Goal: Information Seeking & Learning: Learn about a topic

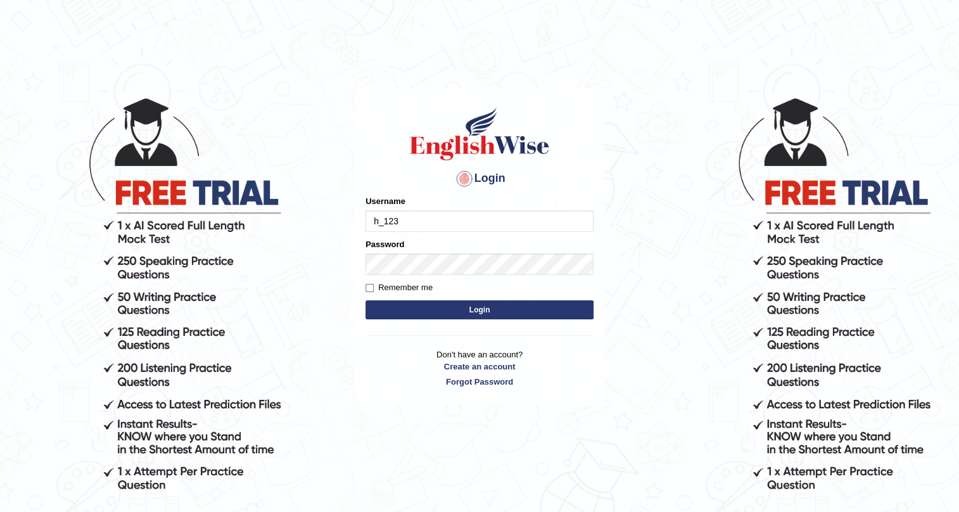
type input "h_123"
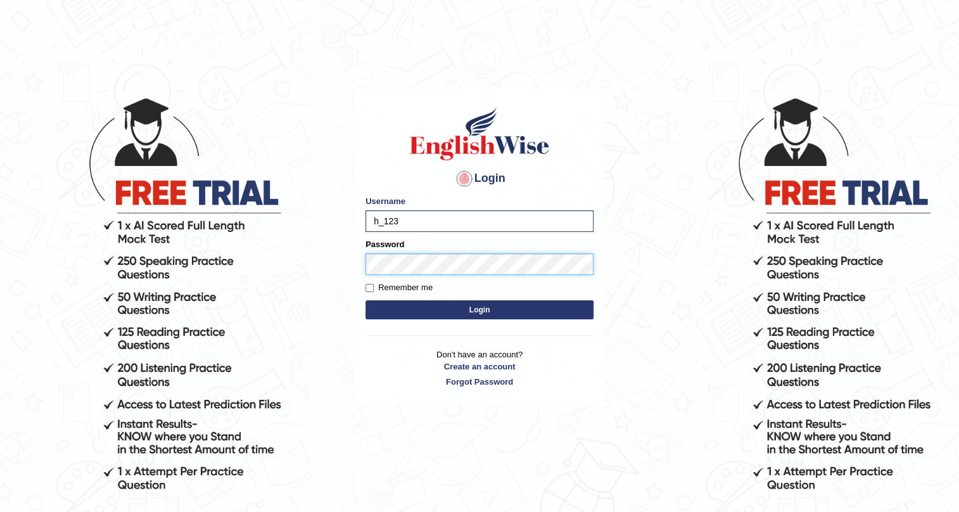
click at [365, 300] on button "Login" at bounding box center [479, 309] width 228 height 19
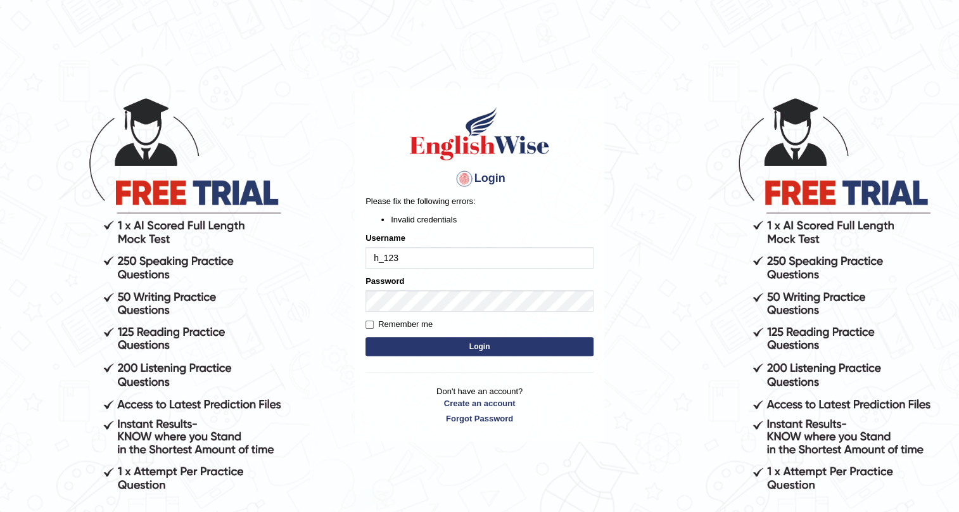
click at [454, 346] on button "Login" at bounding box center [479, 346] width 228 height 19
click at [398, 257] on input "h_123" at bounding box center [479, 258] width 228 height 22
type input "h"
click at [365, 337] on button "Login" at bounding box center [479, 346] width 228 height 19
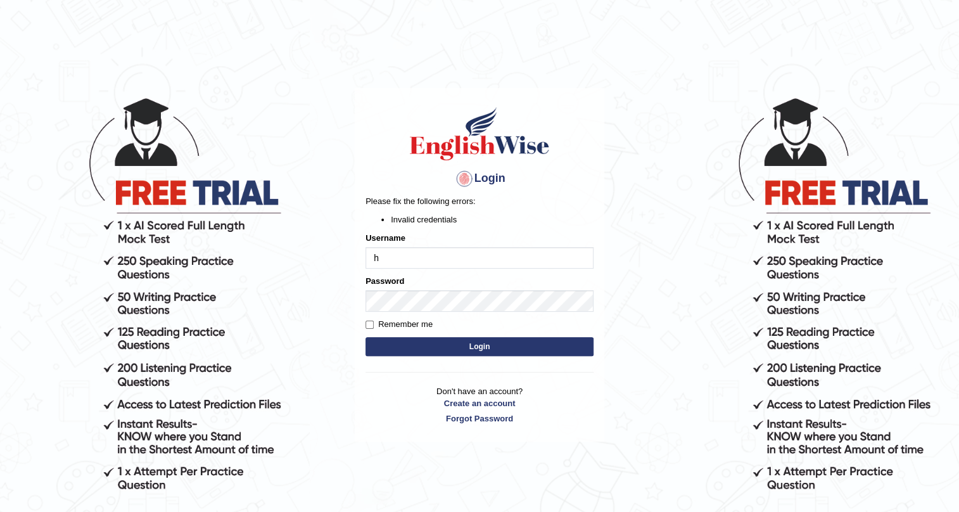
click at [365, 337] on button "Login" at bounding box center [479, 346] width 228 height 19
type input "h-"
click at [405, 262] on input "123h-" at bounding box center [479, 258] width 228 height 22
type input "1"
type input "h_123"
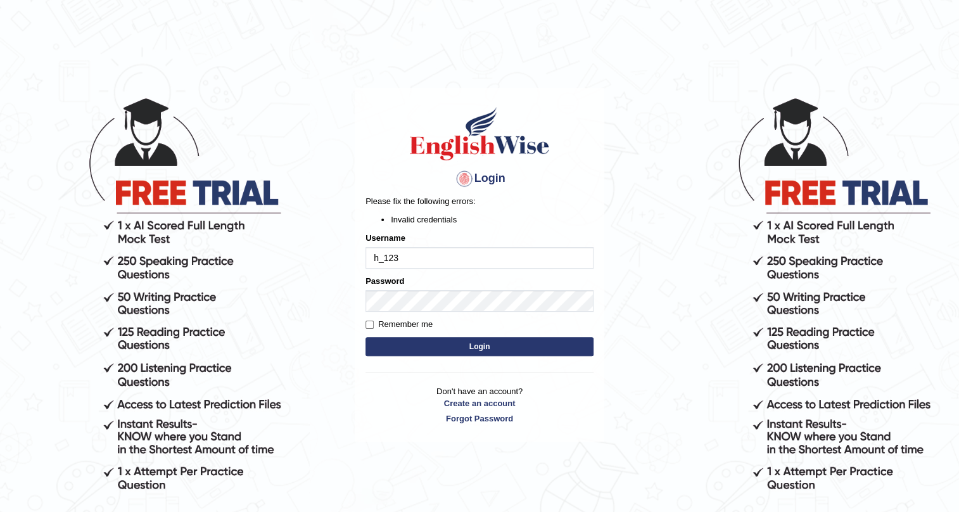
click at [365, 337] on button "Login" at bounding box center [479, 346] width 228 height 19
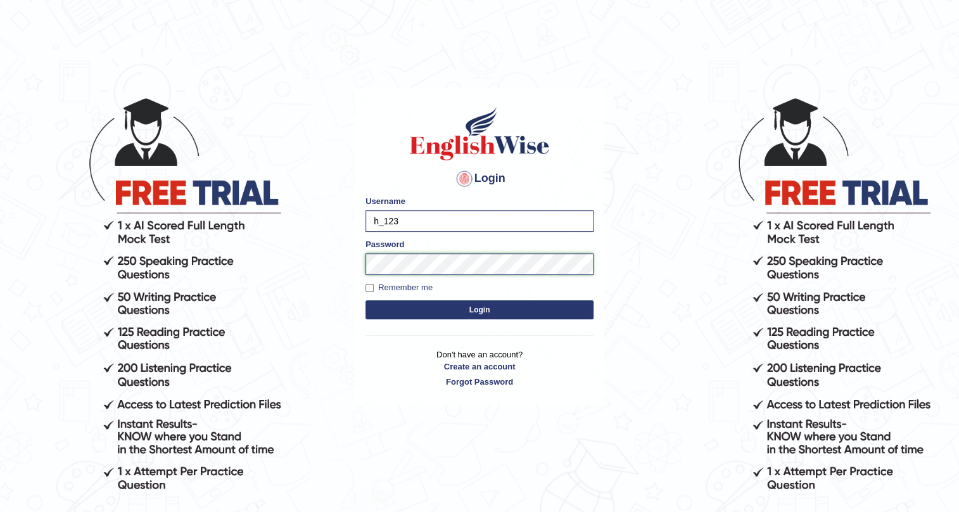
click at [365, 300] on button "Login" at bounding box center [479, 309] width 228 height 19
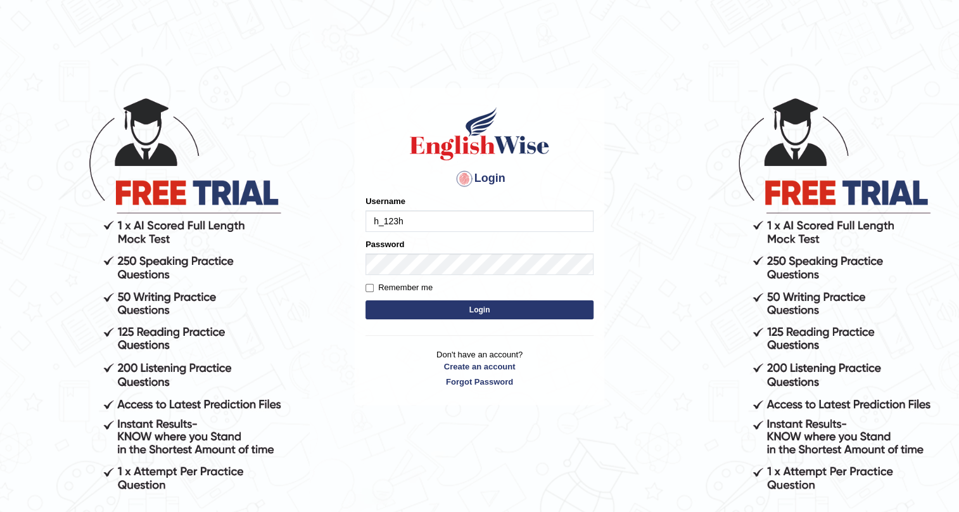
type input "h_123"
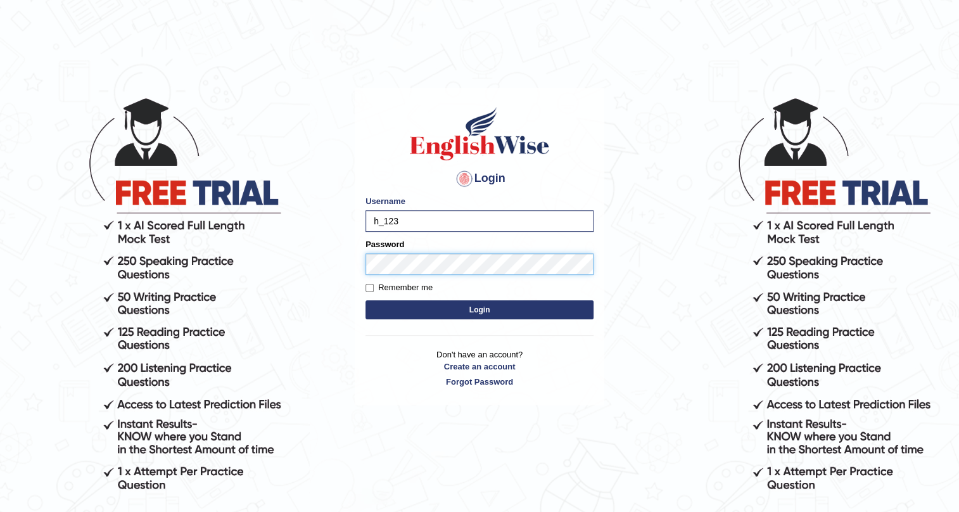
click at [365, 300] on button "Login" at bounding box center [479, 309] width 228 height 19
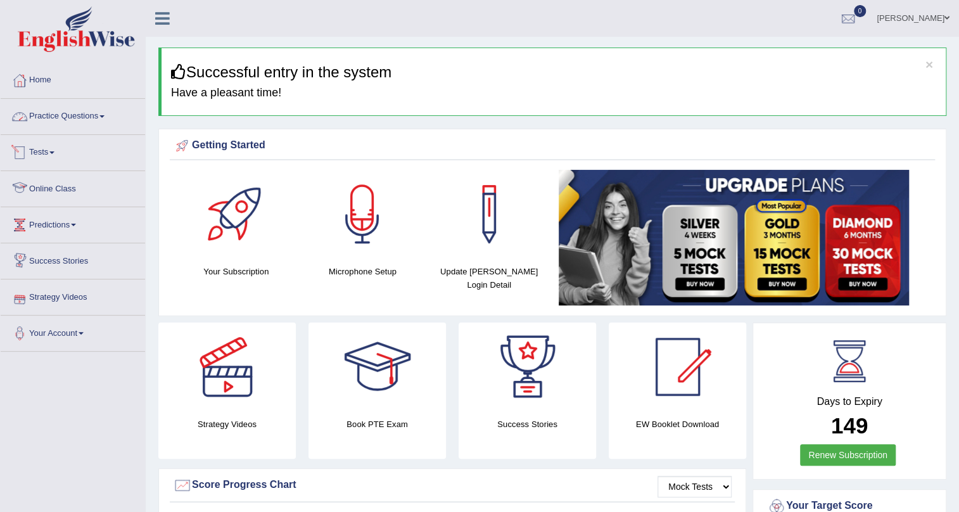
click at [63, 126] on link "Practice Questions" at bounding box center [73, 115] width 144 height 32
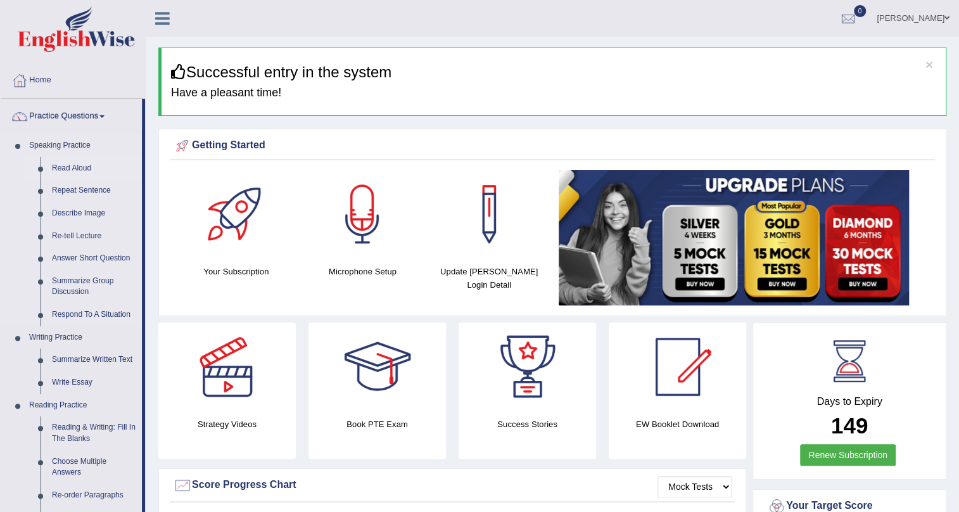
click at [73, 168] on link "Read Aloud" at bounding box center [94, 168] width 96 height 23
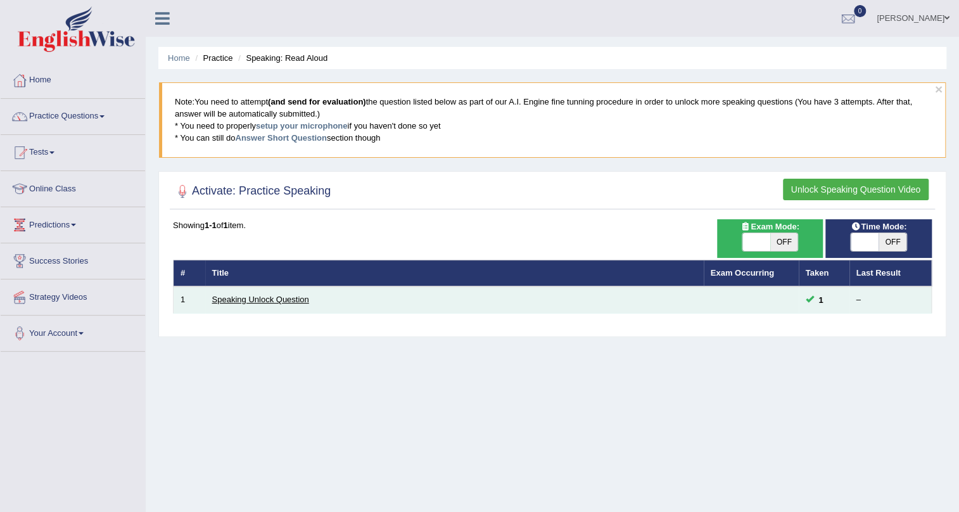
click at [284, 298] on link "Speaking Unlock Question" at bounding box center [260, 298] width 97 height 9
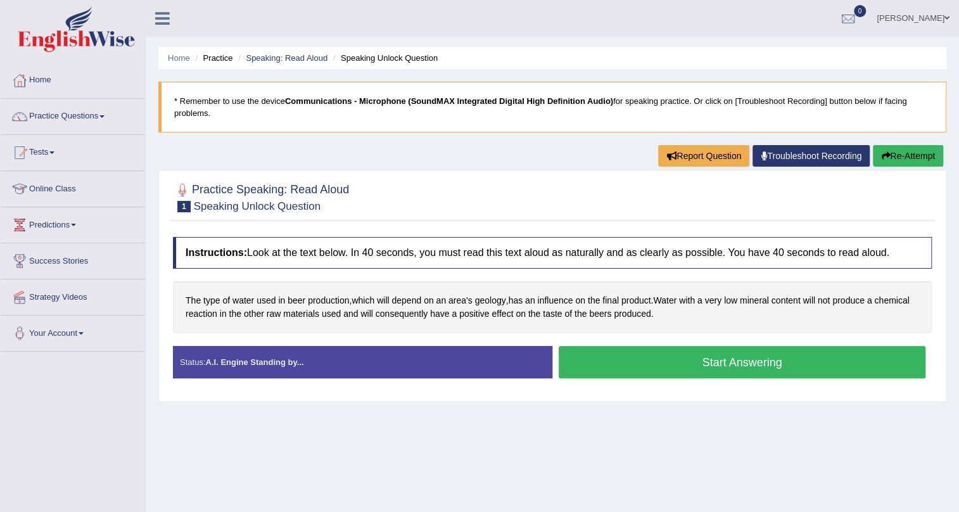
click at [645, 358] on button "Start Answering" at bounding box center [742, 362] width 367 height 32
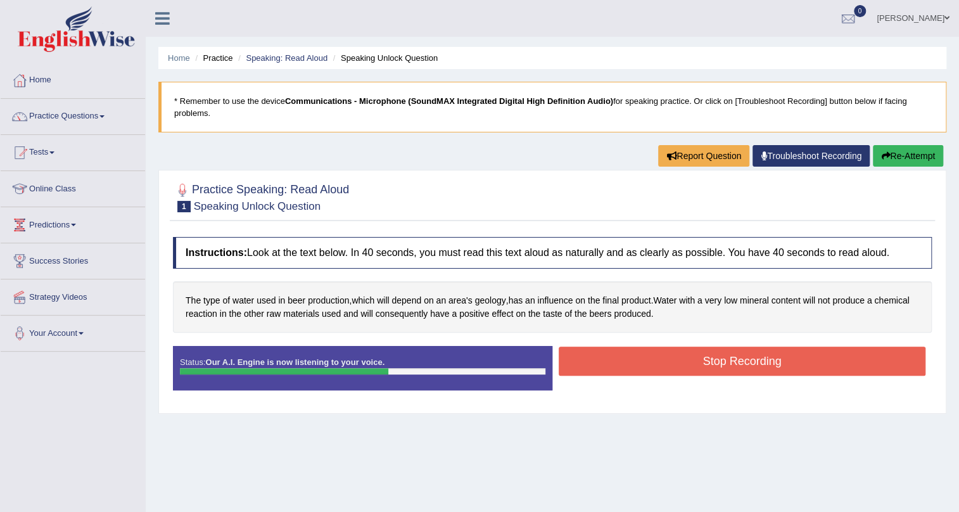
click at [579, 370] on button "Stop Recording" at bounding box center [742, 360] width 367 height 29
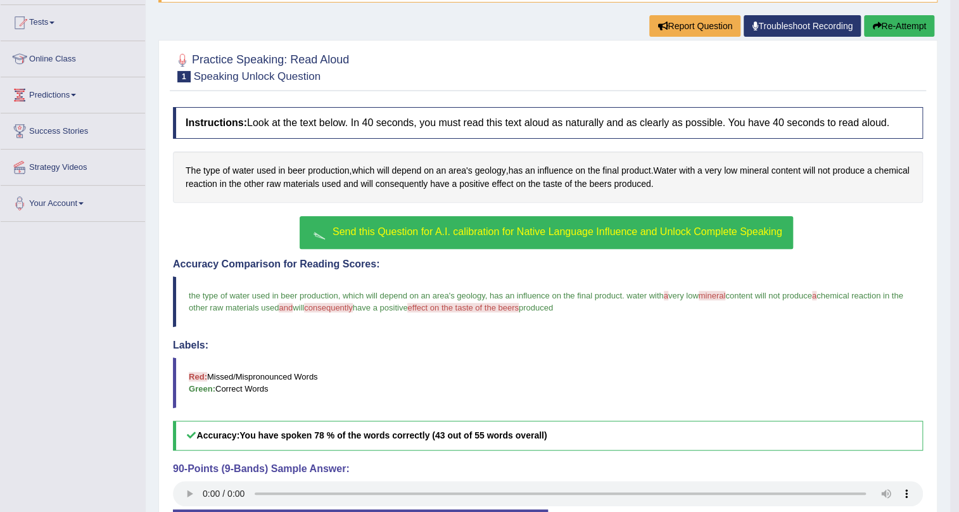
scroll to position [63, 0]
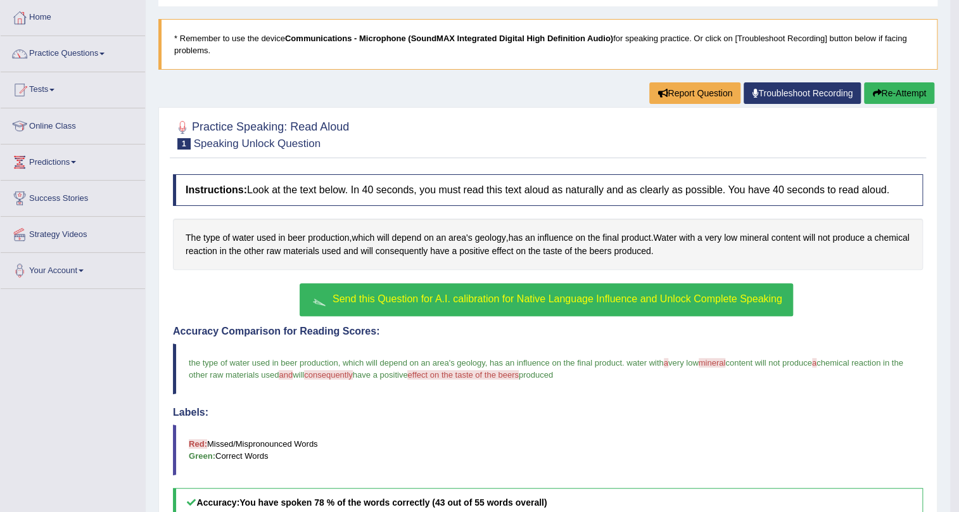
click at [694, 299] on span "Send this Question for A.I. calibration for Native Language Influence and Unloc…" at bounding box center [557, 298] width 450 height 11
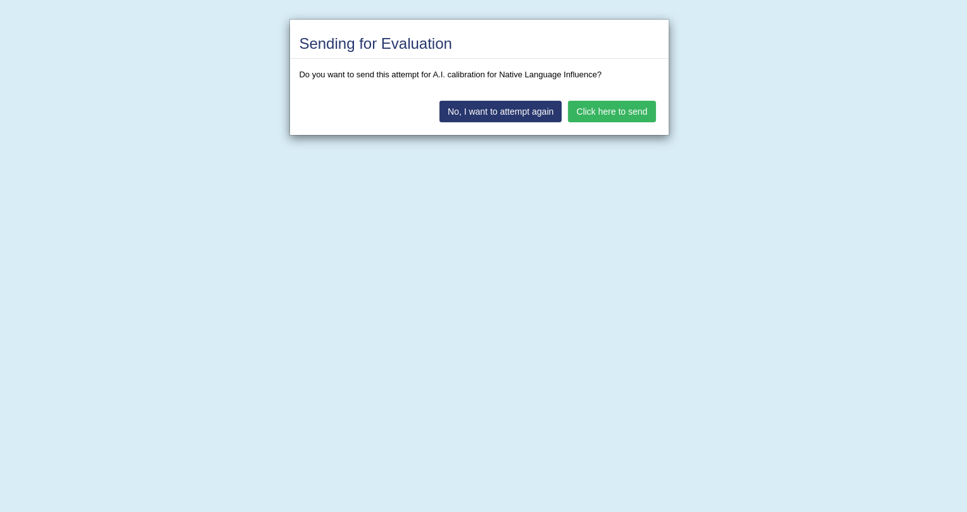
click at [535, 110] on button "No, I want to attempt again" at bounding box center [501, 112] width 122 height 22
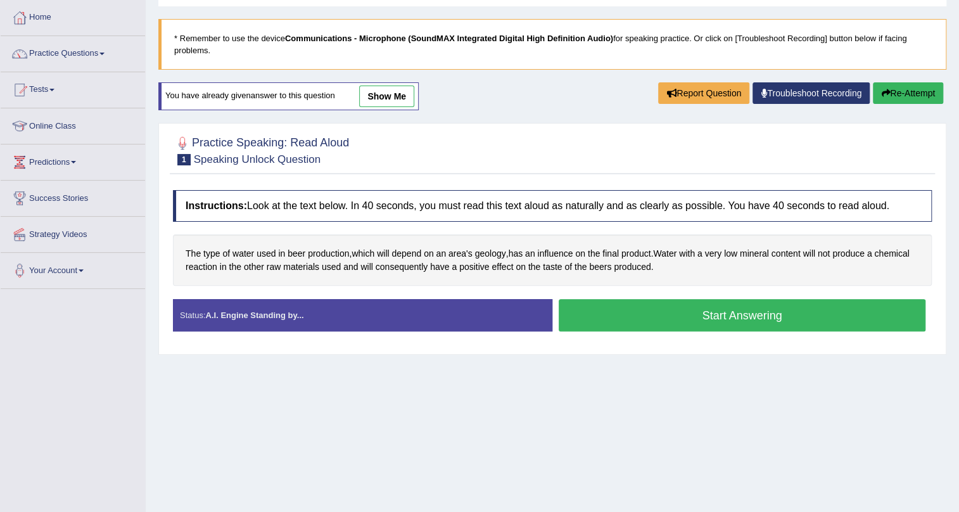
click at [570, 305] on button "Start Answering" at bounding box center [742, 315] width 367 height 32
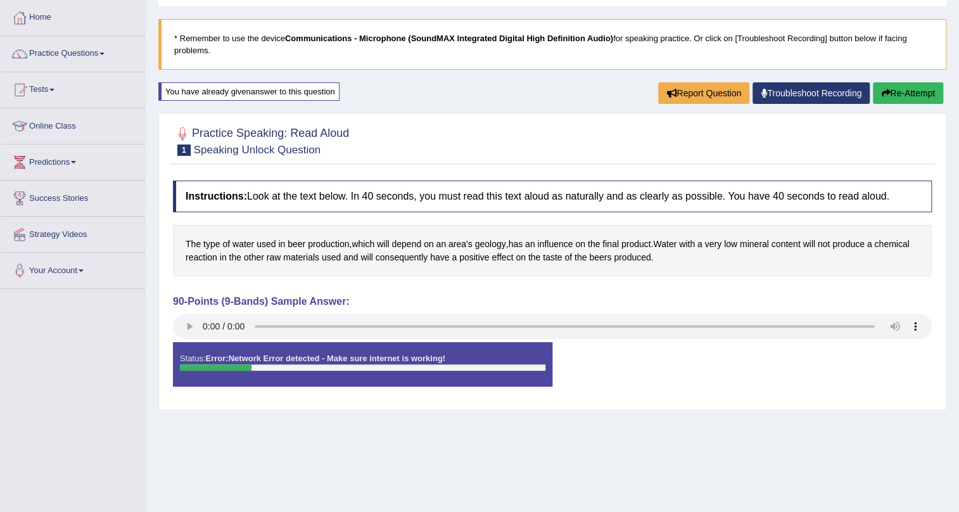
click at [895, 85] on button "Re-Attempt" at bounding box center [908, 93] width 70 height 22
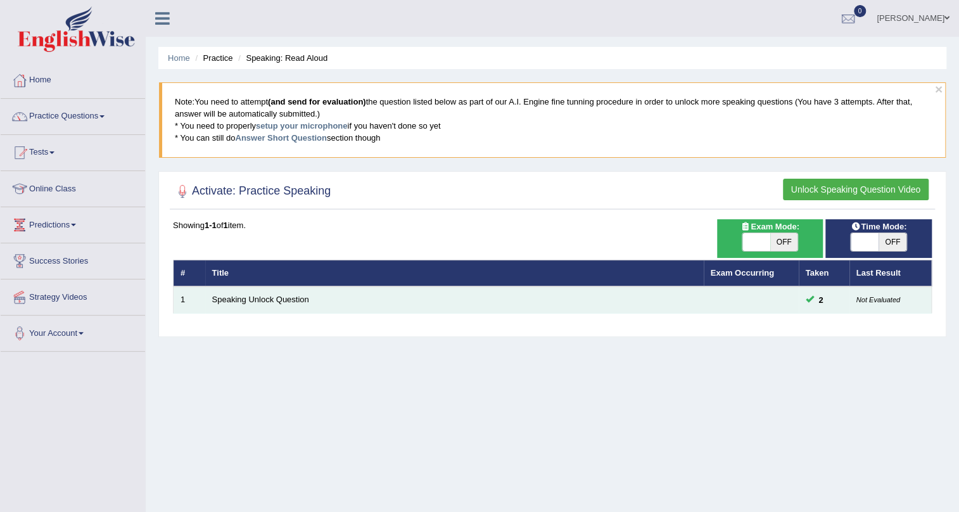
click at [809, 299] on span at bounding box center [810, 298] width 8 height 8
click at [286, 297] on link "Speaking Unlock Question" at bounding box center [260, 298] width 97 height 9
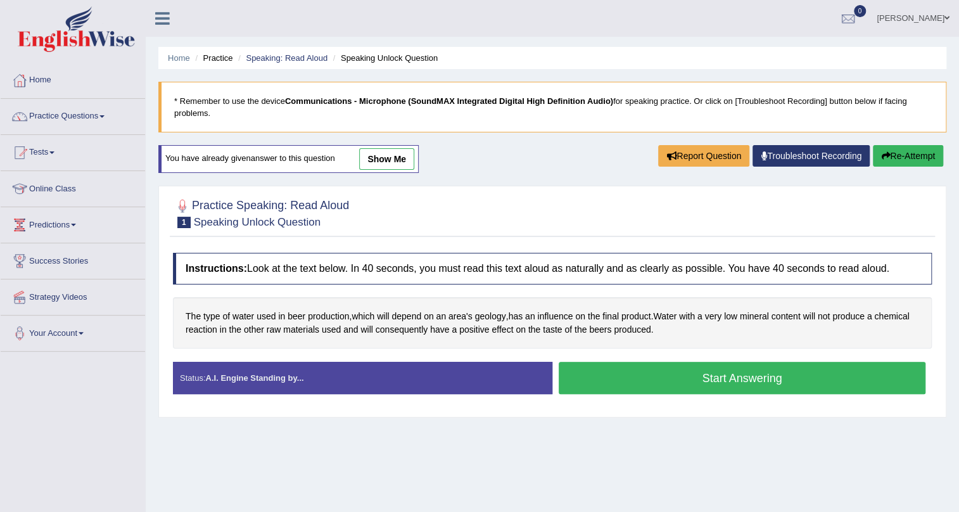
click at [649, 386] on button "Start Answering" at bounding box center [742, 378] width 367 height 32
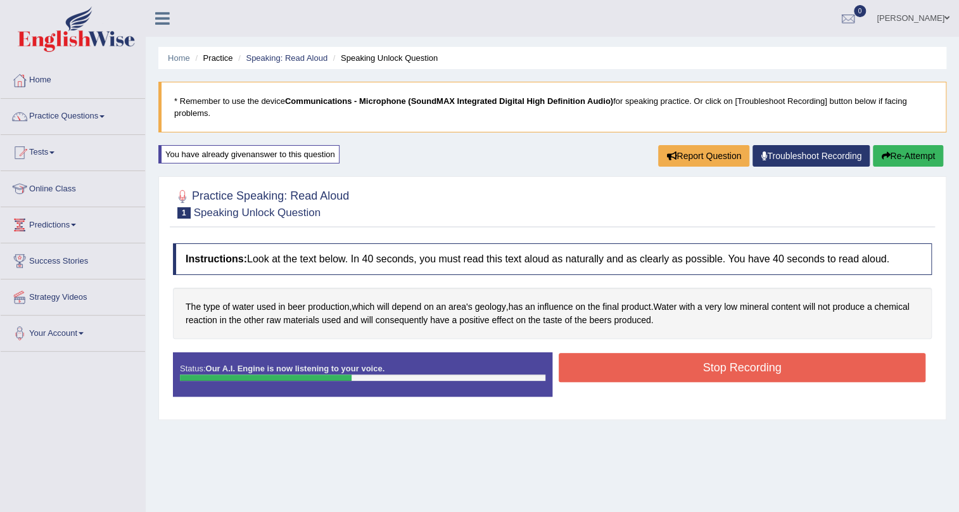
click at [572, 356] on button "Stop Recording" at bounding box center [742, 367] width 367 height 29
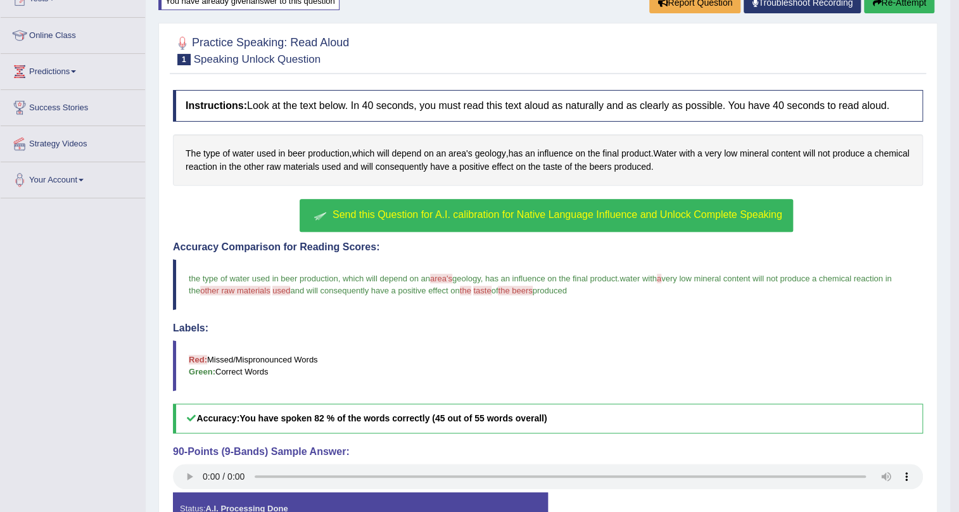
scroll to position [172, 0]
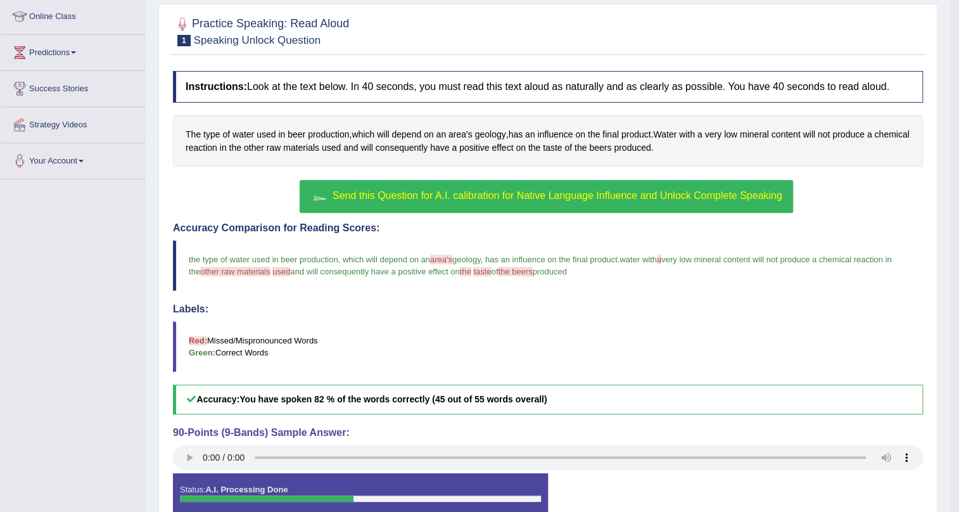
click at [552, 205] on button "Send this Question for A.I. calibration for Native Language Influence and Unloc…" at bounding box center [546, 196] width 493 height 33
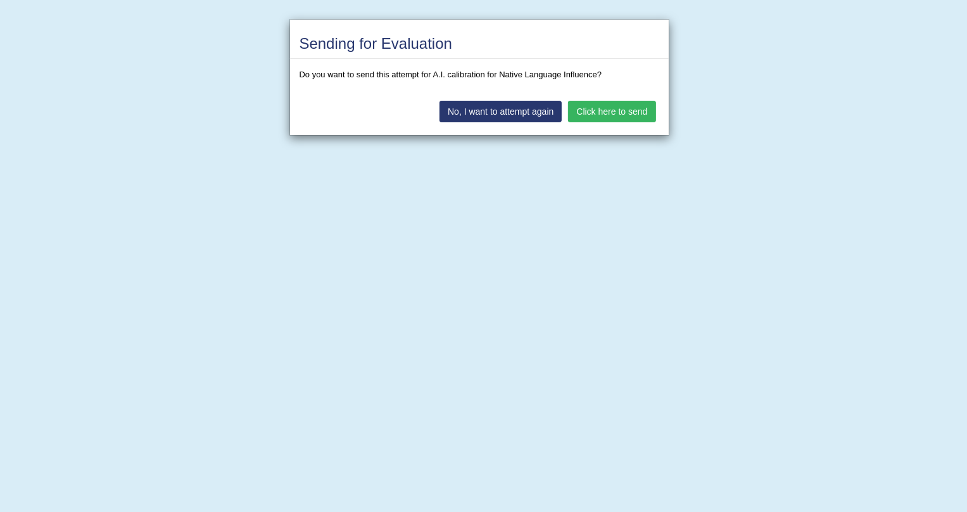
click at [607, 117] on button "Click here to send" at bounding box center [611, 112] width 87 height 22
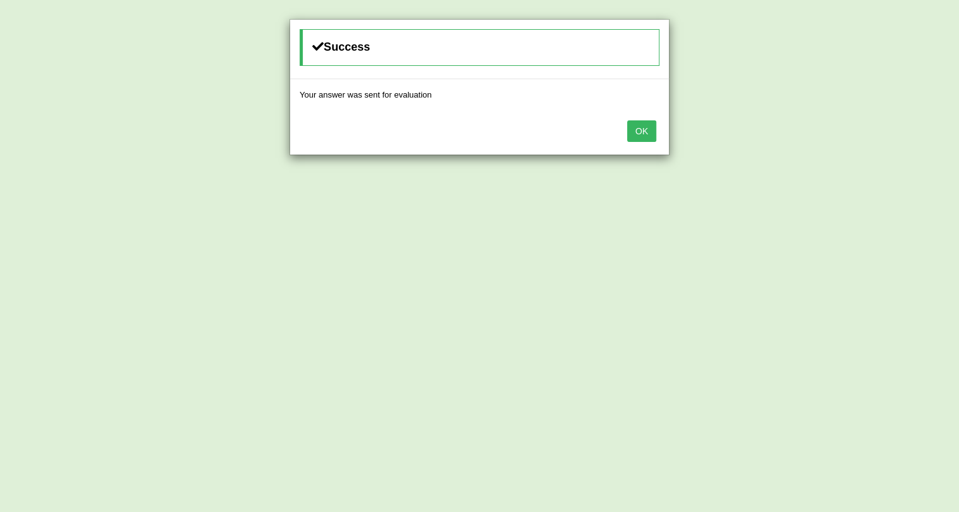
click at [636, 127] on button "OK" at bounding box center [641, 131] width 29 height 22
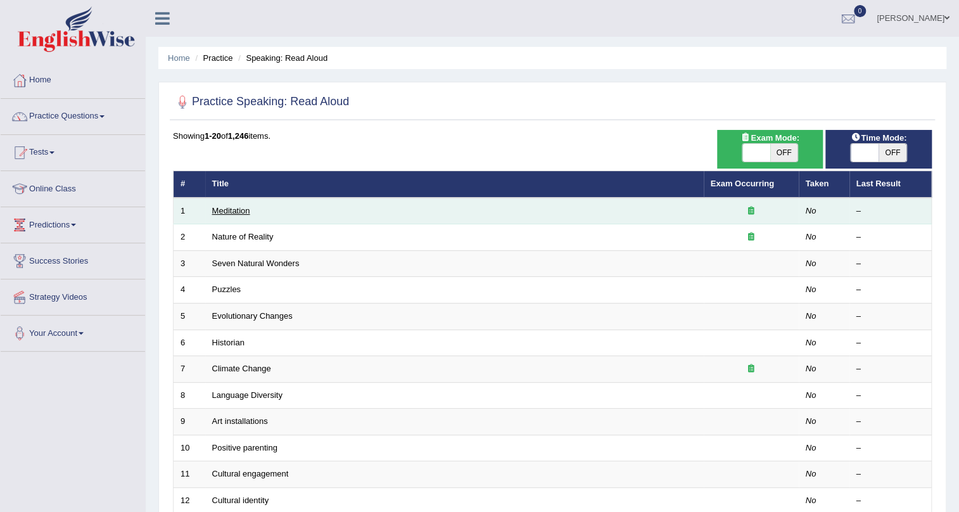
click at [234, 207] on link "Meditation" at bounding box center [231, 210] width 38 height 9
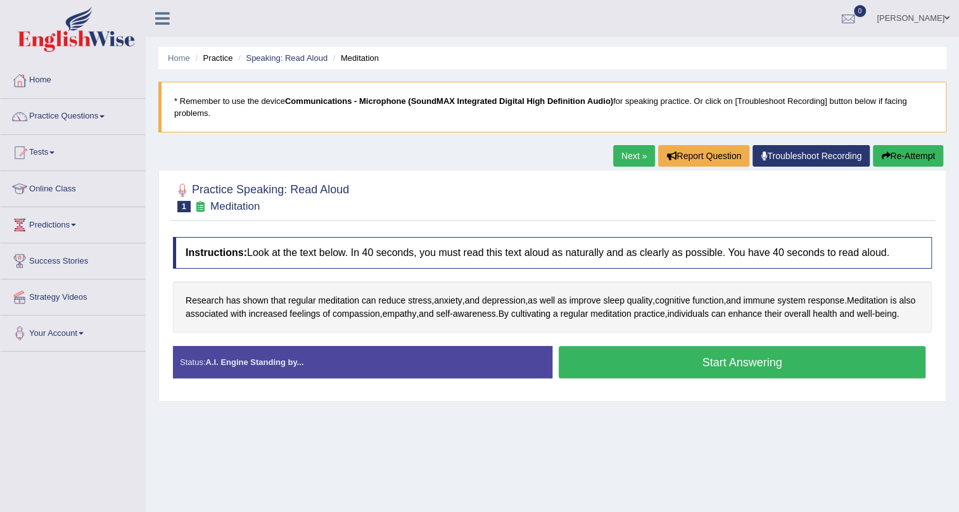
click at [585, 378] on button "Start Answering" at bounding box center [742, 362] width 367 height 32
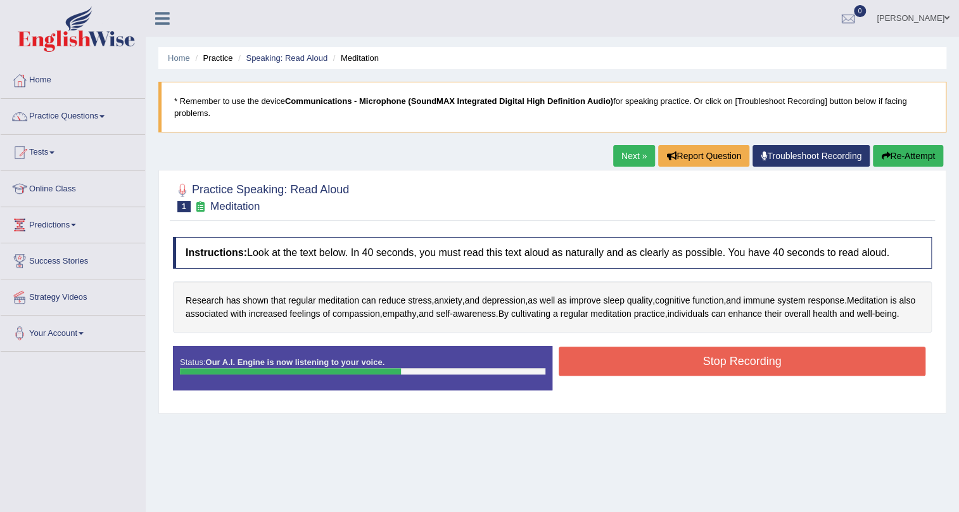
click at [579, 365] on button "Stop Recording" at bounding box center [742, 360] width 367 height 29
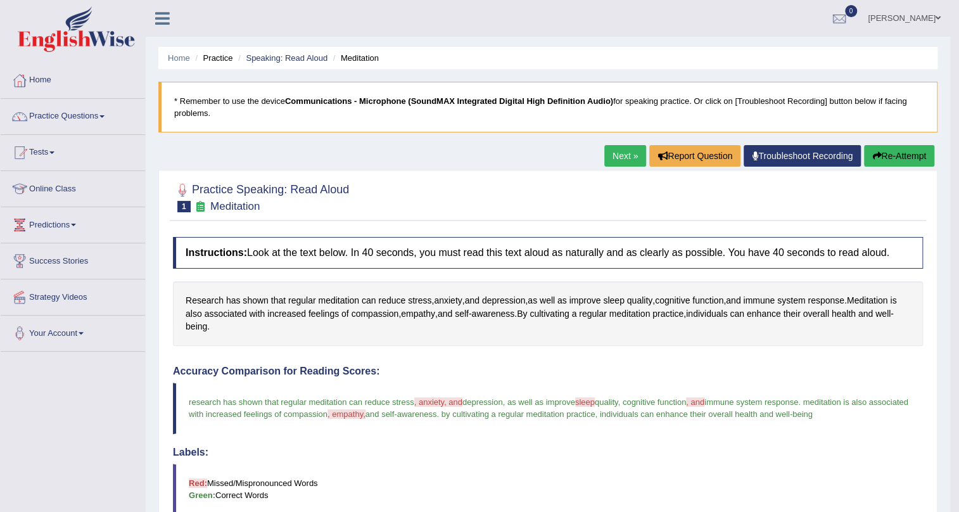
click at [610, 155] on link "Next »" at bounding box center [625, 156] width 42 height 22
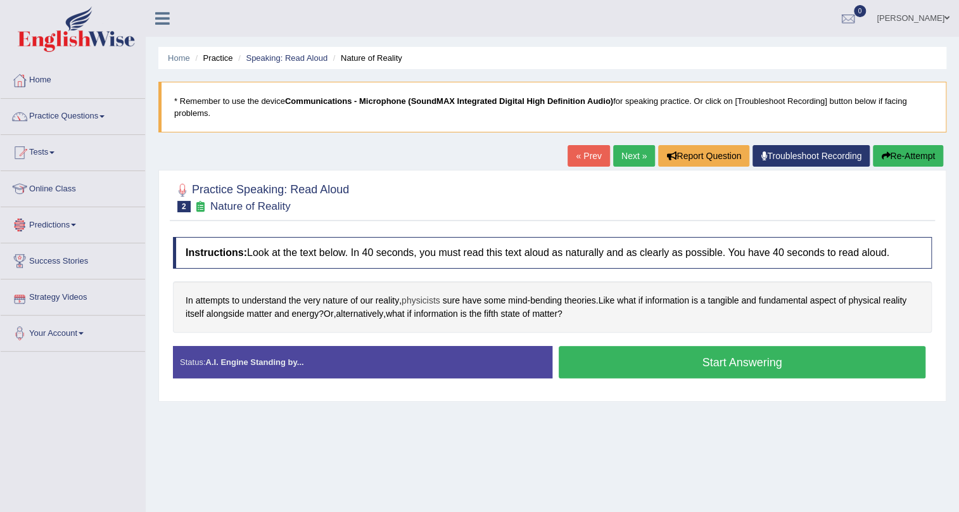
click at [432, 300] on span "physicists" at bounding box center [421, 300] width 39 height 13
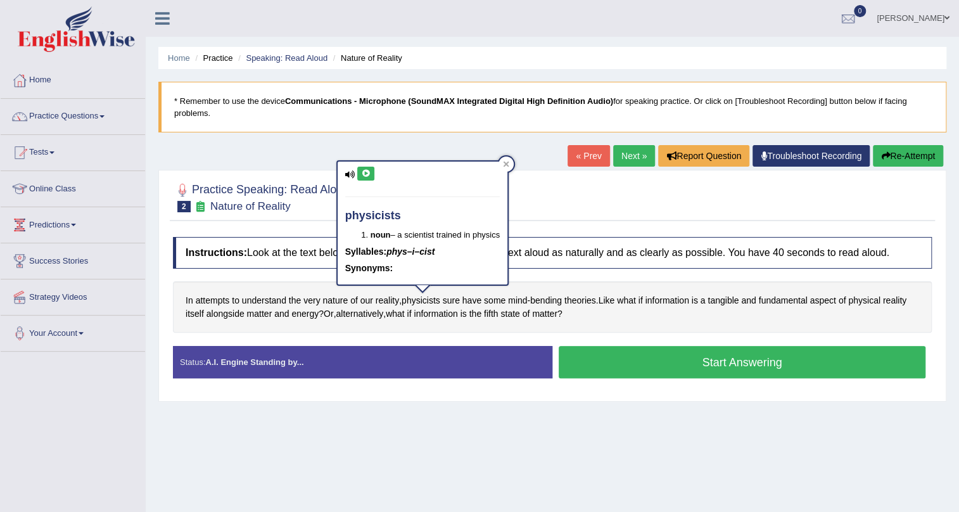
click at [365, 175] on icon at bounding box center [365, 174] width 9 height 8
click at [509, 161] on icon at bounding box center [506, 164] width 6 height 6
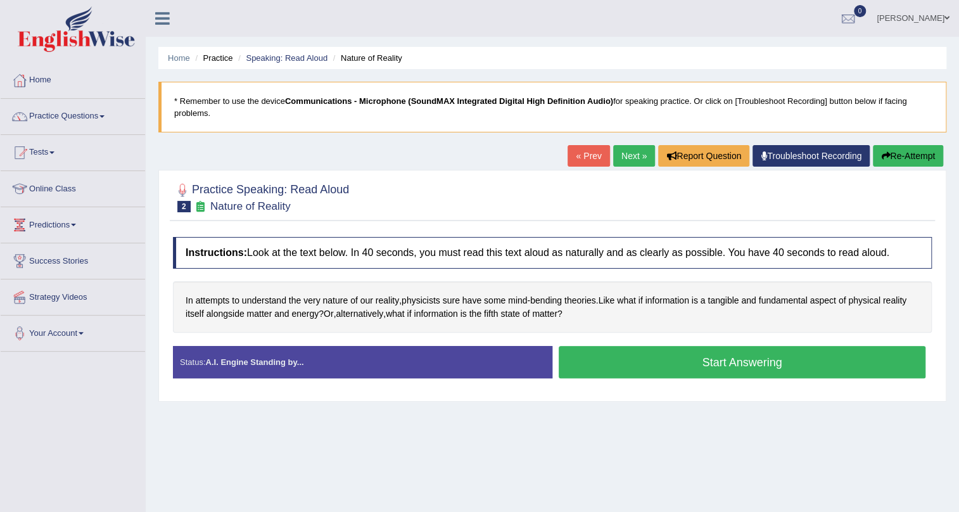
click at [595, 355] on button "Start Answering" at bounding box center [742, 362] width 367 height 32
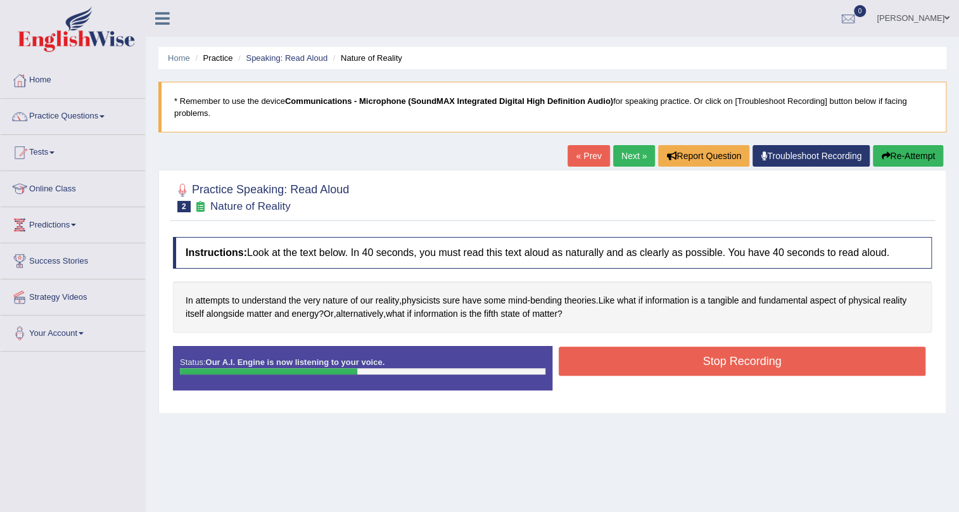
click at [599, 348] on button "Stop Recording" at bounding box center [742, 360] width 367 height 29
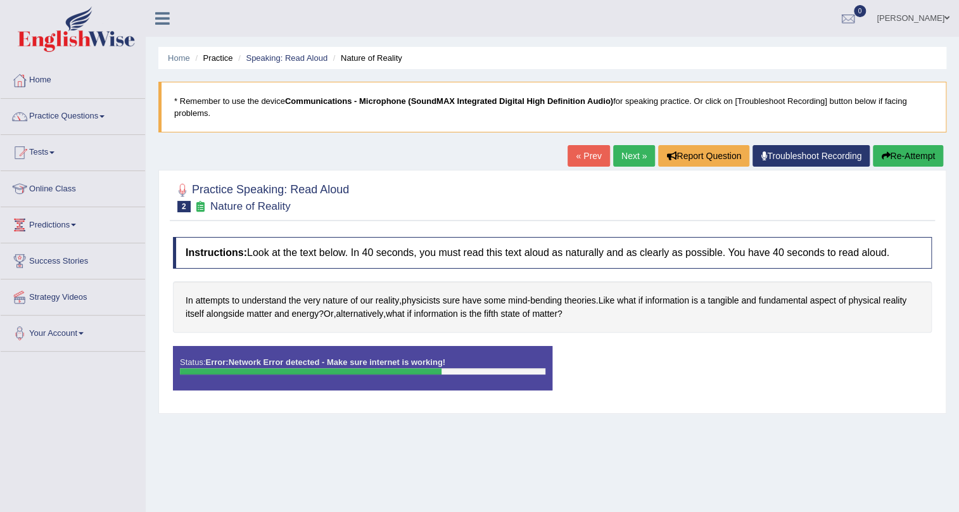
click at [622, 150] on link "Next »" at bounding box center [634, 156] width 42 height 22
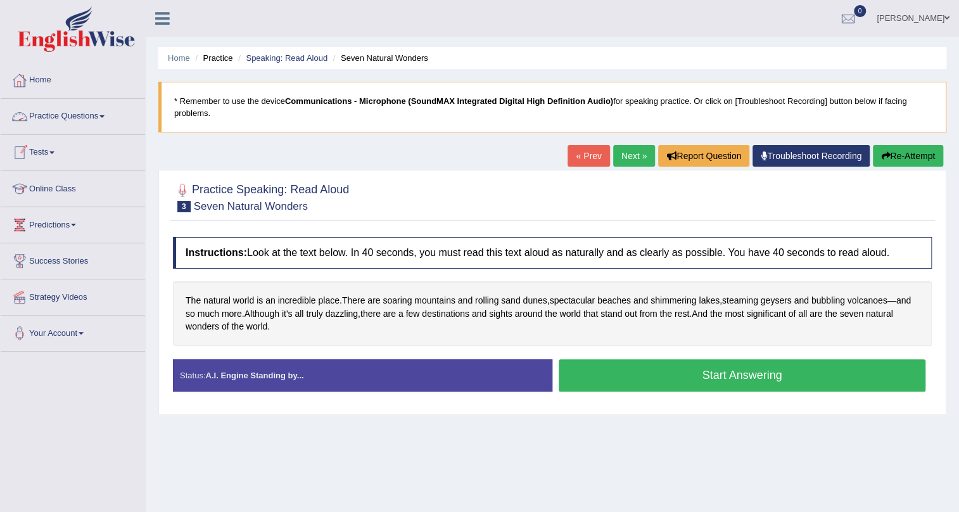
click at [94, 118] on link "Practice Questions" at bounding box center [73, 115] width 144 height 32
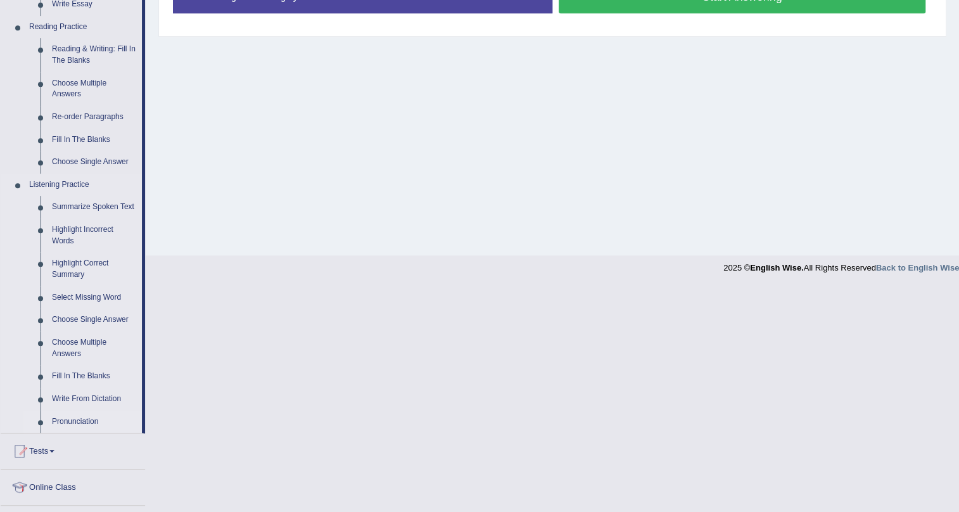
scroll to position [403, 0]
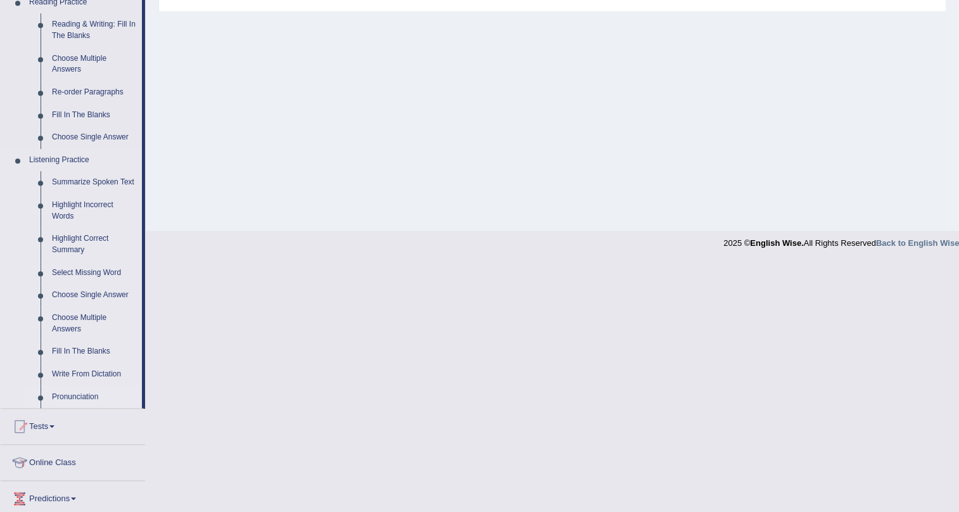
click at [80, 396] on link "Pronunciation" at bounding box center [94, 397] width 96 height 23
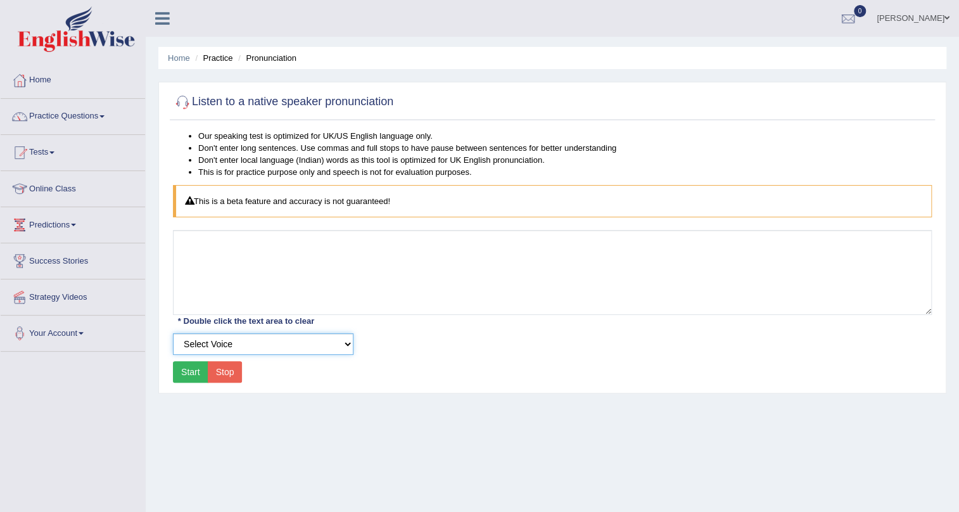
click at [215, 345] on select "Select Voice UK English [DEMOGRAPHIC_DATA] UK English [DEMOGRAPHIC_DATA]" at bounding box center [263, 344] width 180 height 22
click at [173, 333] on select "Select Voice UK English [DEMOGRAPHIC_DATA] UK English [DEMOGRAPHIC_DATA]" at bounding box center [263, 344] width 180 height 22
click at [180, 372] on button "Start" at bounding box center [190, 372] width 35 height 22
click at [194, 370] on button "Start" at bounding box center [190, 372] width 35 height 22
click at [186, 368] on button "Start" at bounding box center [190, 372] width 35 height 22
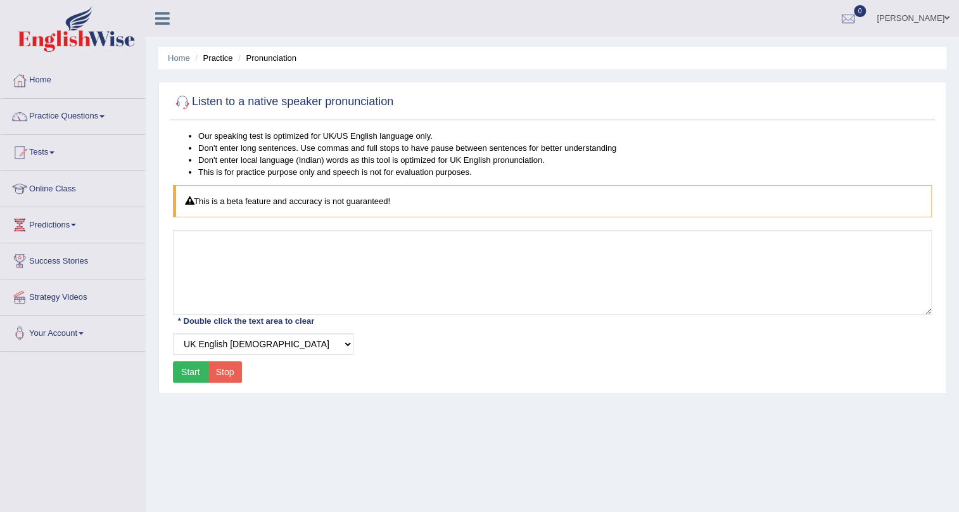
click at [198, 374] on button "Start" at bounding box center [190, 372] width 35 height 22
click at [230, 374] on button "Stop" at bounding box center [225, 372] width 35 height 22
click at [184, 372] on button "Start" at bounding box center [190, 372] width 35 height 22
click at [249, 339] on select "Select Voice UK English [DEMOGRAPHIC_DATA] UK English [DEMOGRAPHIC_DATA]" at bounding box center [263, 344] width 180 height 22
click at [173, 333] on select "Select Voice UK English [DEMOGRAPHIC_DATA] UK English [DEMOGRAPHIC_DATA]" at bounding box center [263, 344] width 180 height 22
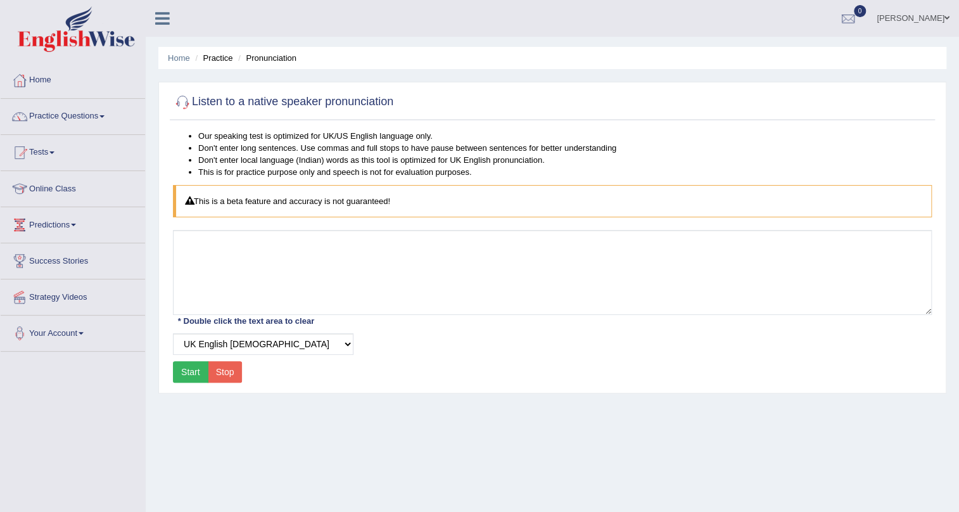
click at [187, 372] on button "Start" at bounding box center [190, 372] width 35 height 22
click at [189, 368] on button "Start" at bounding box center [190, 372] width 35 height 22
click at [234, 377] on button "Stop" at bounding box center [225, 372] width 35 height 22
click at [247, 341] on select "Select Voice UK English [DEMOGRAPHIC_DATA] UK English [DEMOGRAPHIC_DATA]" at bounding box center [263, 344] width 180 height 22
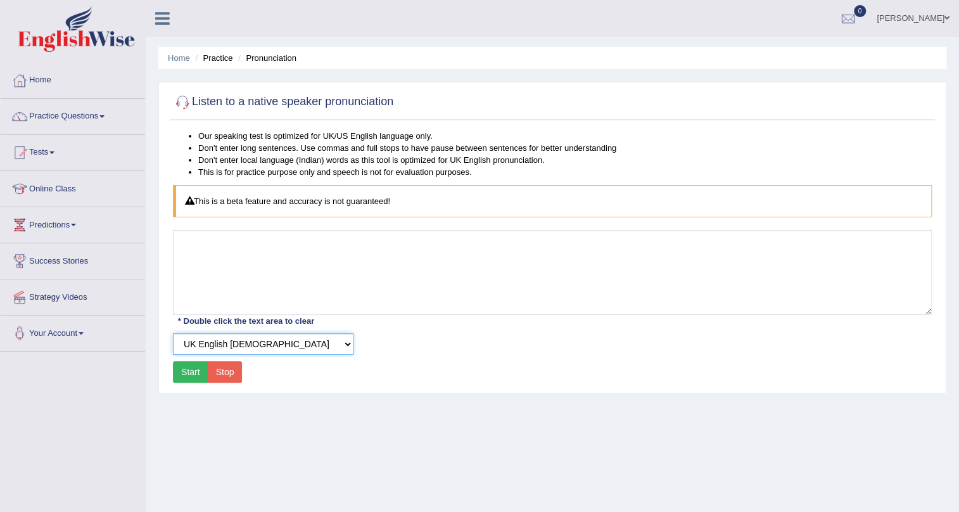
select select "2"
click at [173, 333] on select "Select Voice UK English Female UK English Male" at bounding box center [263, 344] width 180 height 22
click at [867, 23] on link "Harmandeep Kaur Mann" at bounding box center [913, 16] width 92 height 33
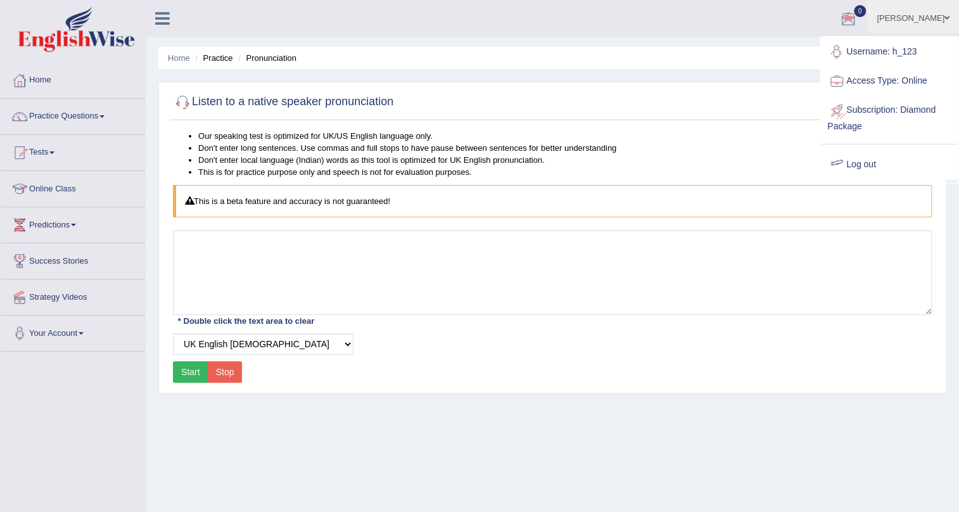
click at [868, 161] on link "Log out" at bounding box center [889, 164] width 137 height 29
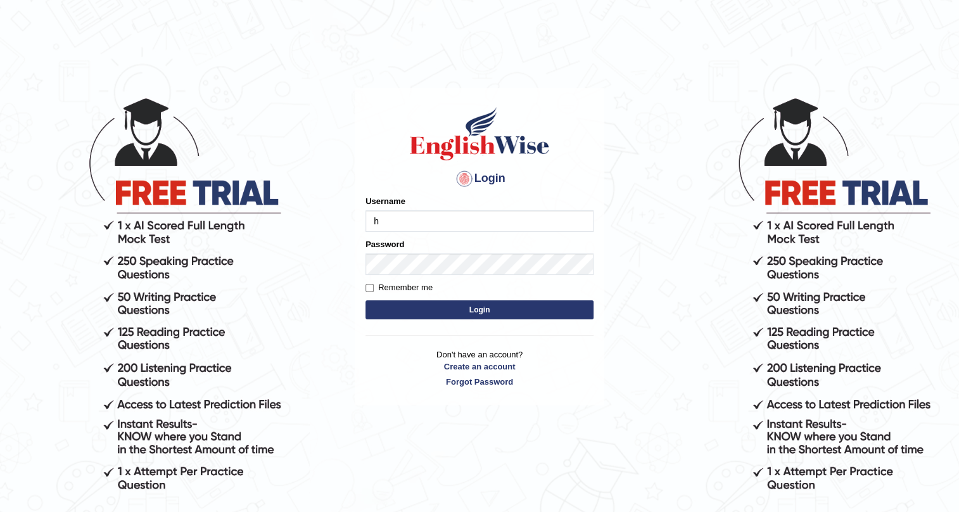
type input "h_123"
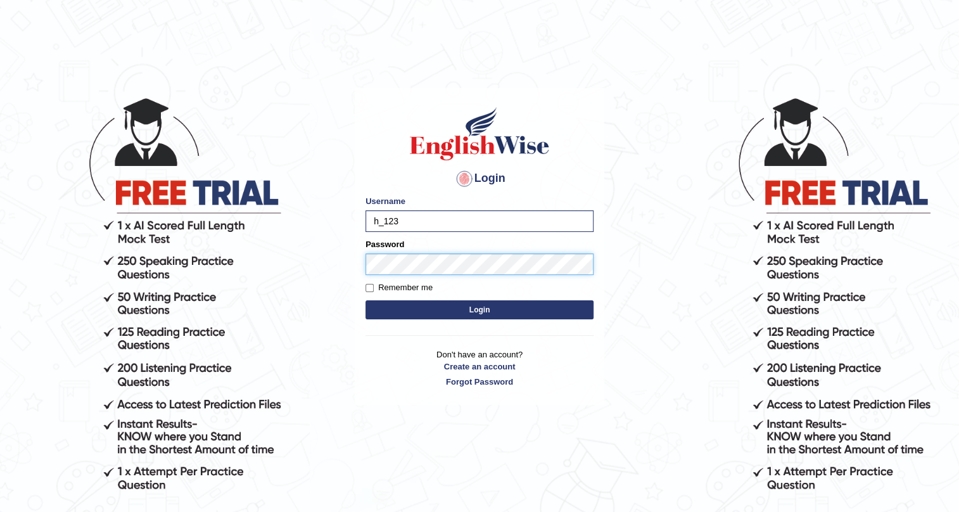
click at [365, 300] on button "Login" at bounding box center [479, 309] width 228 height 19
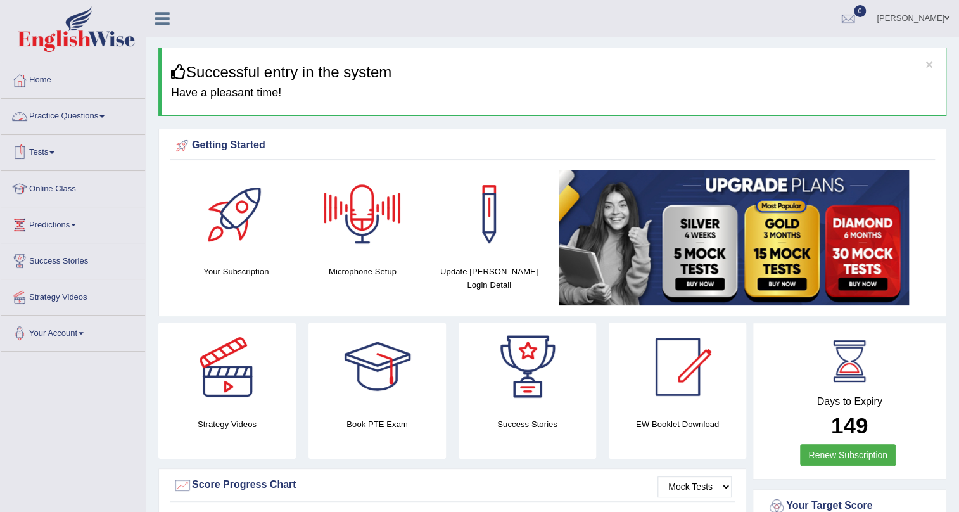
click at [104, 116] on span at bounding box center [101, 116] width 5 height 3
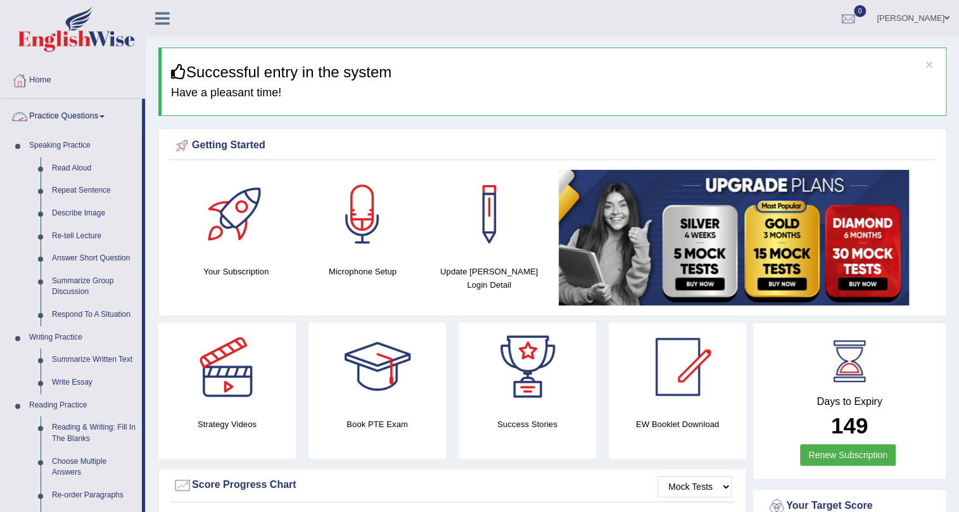
click at [54, 117] on link "Practice Questions" at bounding box center [71, 115] width 141 height 32
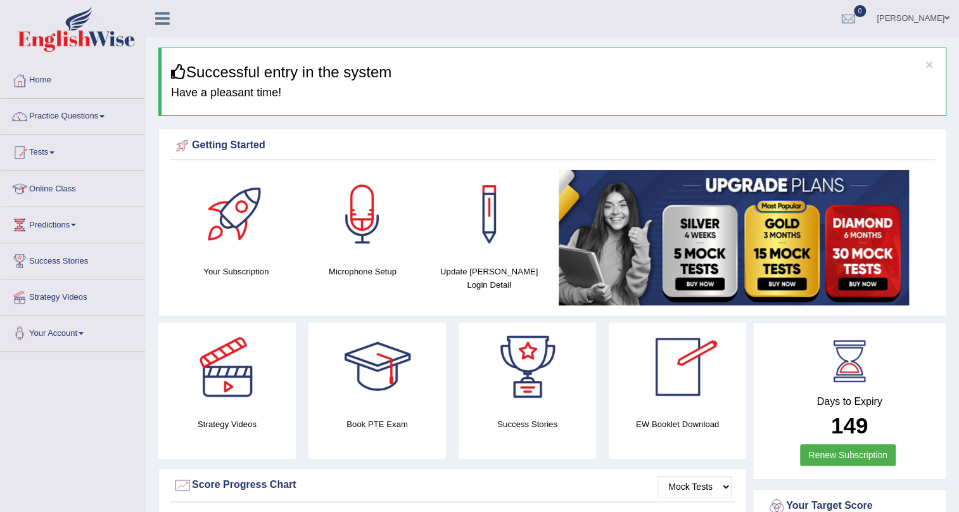
click at [664, 383] on div at bounding box center [677, 366] width 89 height 89
click at [215, 221] on div at bounding box center [236, 214] width 89 height 89
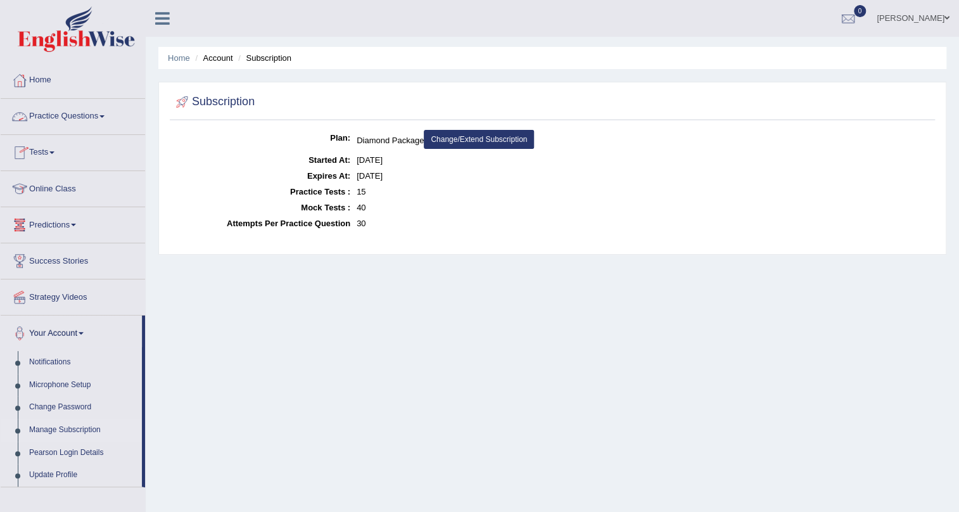
click at [60, 115] on link "Practice Questions" at bounding box center [73, 115] width 144 height 32
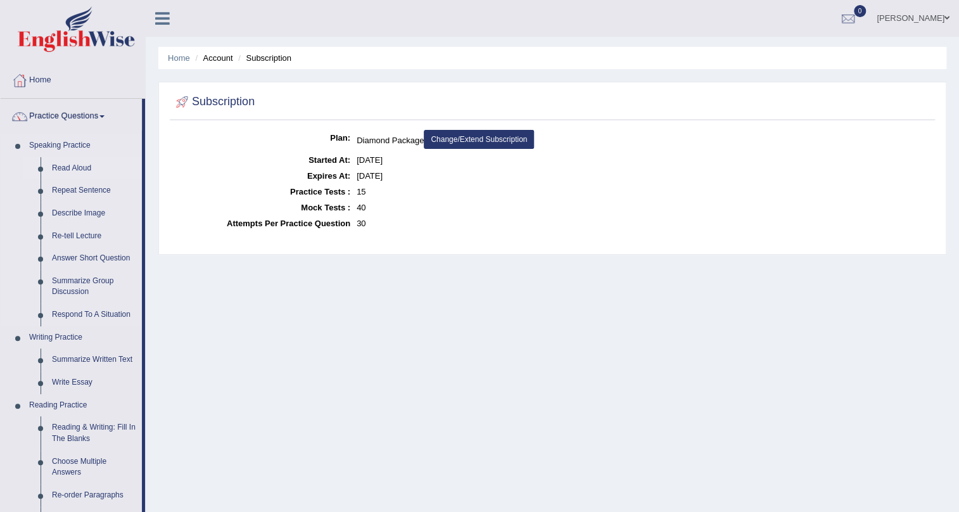
click at [80, 165] on link "Read Aloud" at bounding box center [94, 168] width 96 height 23
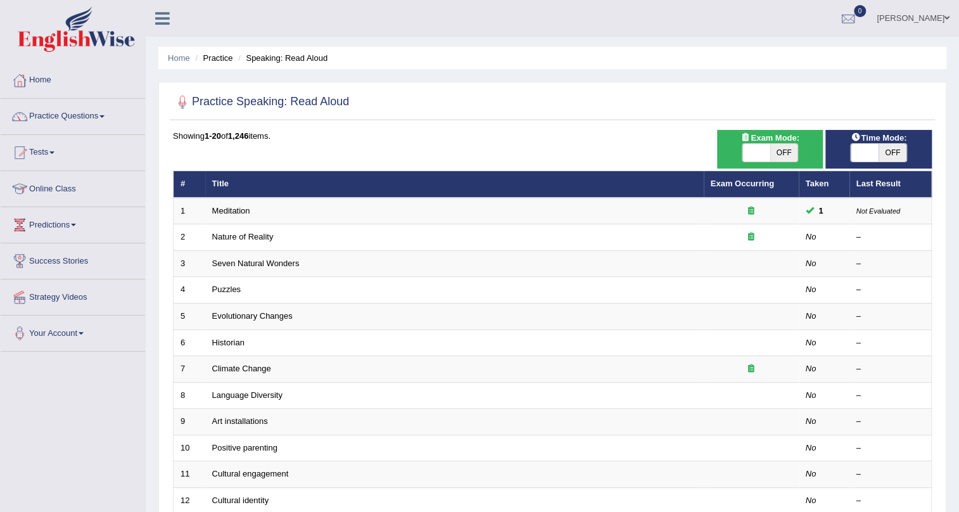
click at [98, 113] on link "Practice Questions" at bounding box center [73, 115] width 144 height 32
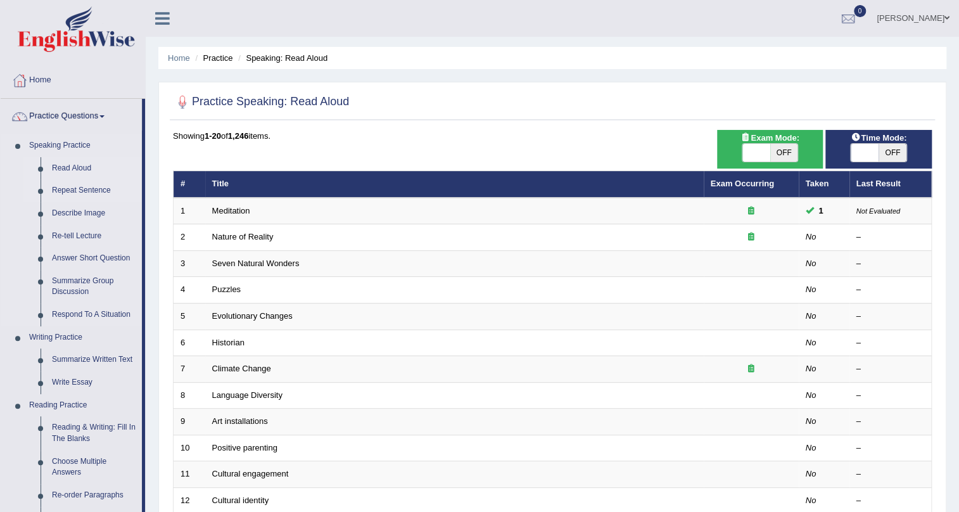
click at [82, 190] on link "Repeat Sentence" at bounding box center [94, 190] width 96 height 23
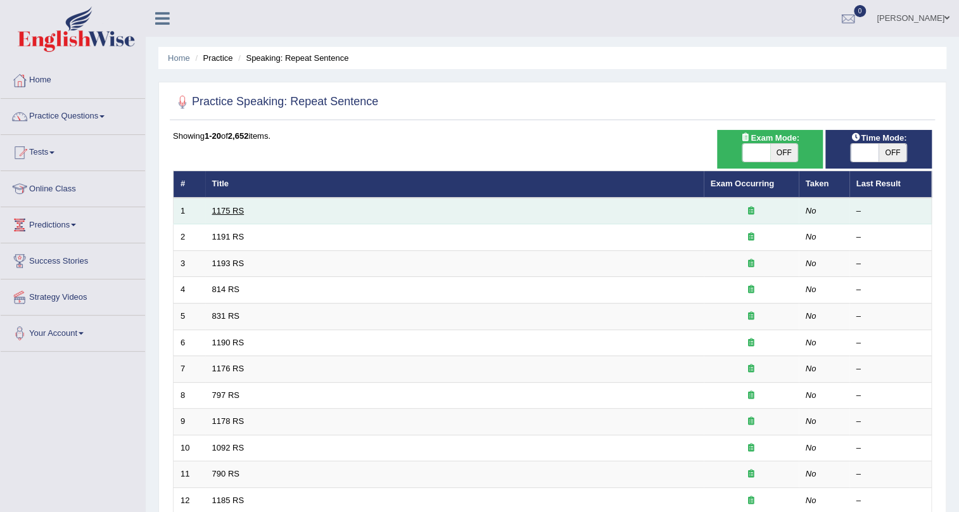
click at [224, 212] on link "1175 RS" at bounding box center [228, 210] width 32 height 9
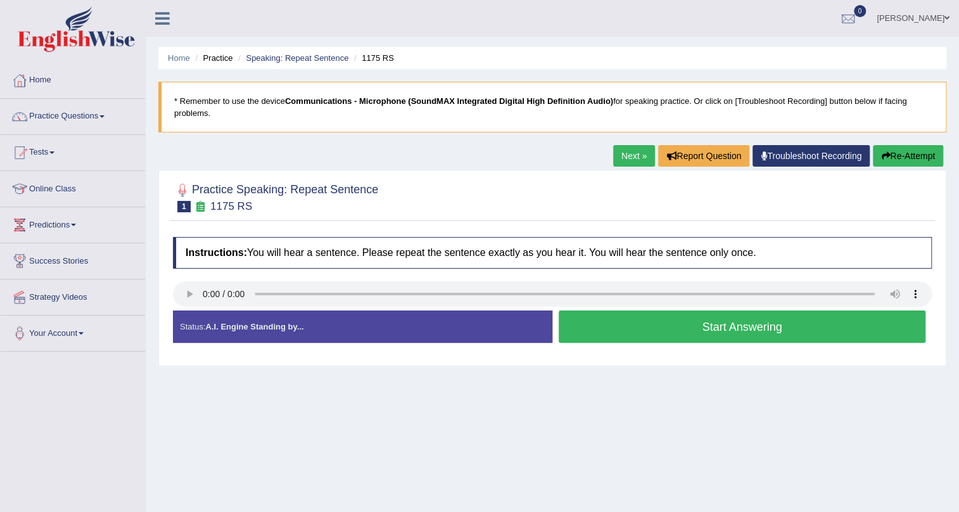
click at [593, 329] on button "Start Answering" at bounding box center [742, 326] width 367 height 32
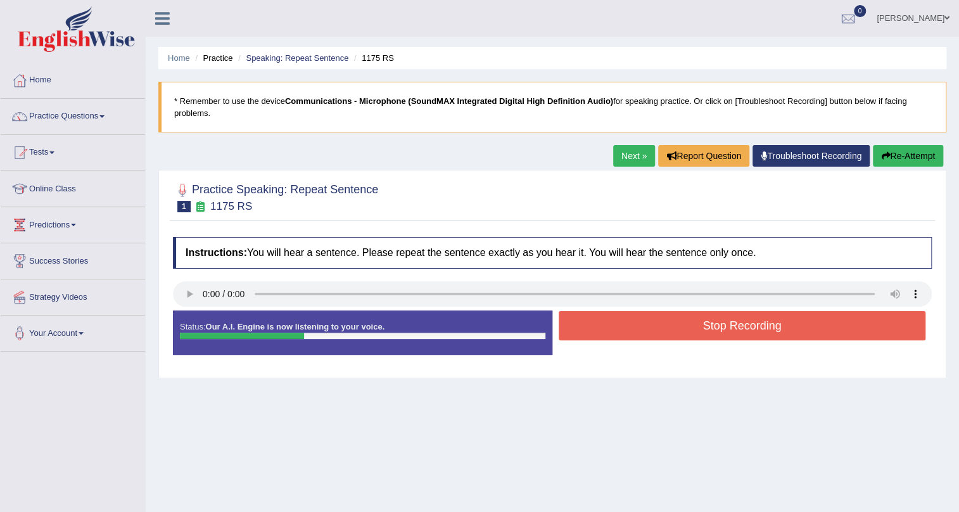
click at [593, 329] on button "Stop Recording" at bounding box center [742, 325] width 367 height 29
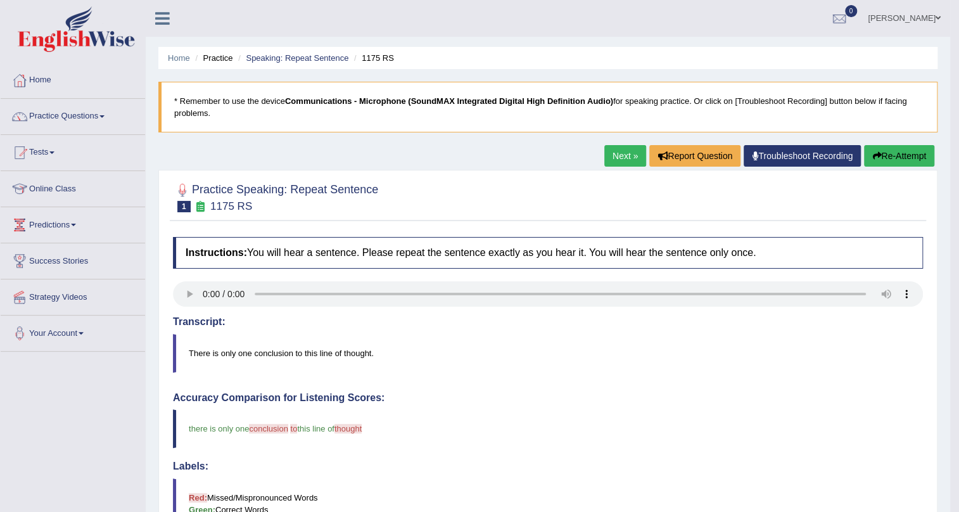
click at [619, 160] on link "Next »" at bounding box center [625, 156] width 42 height 22
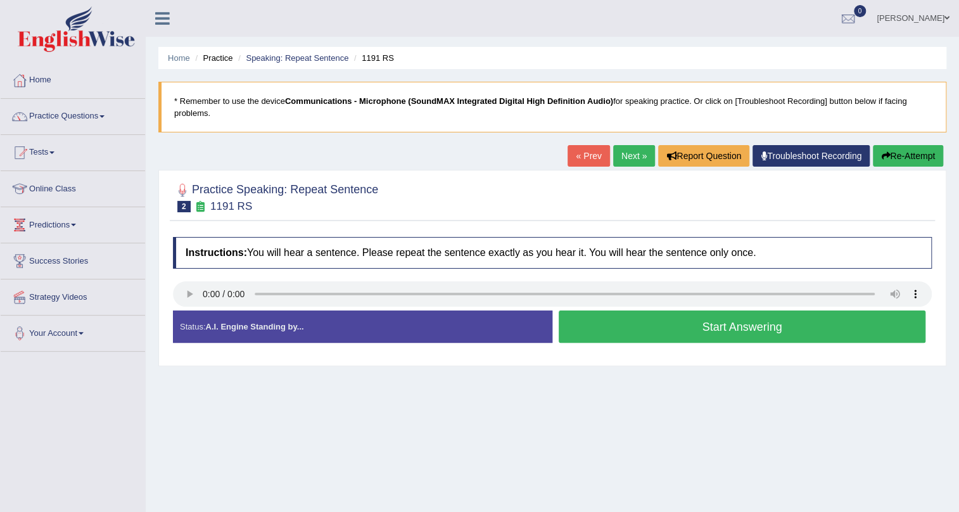
click at [586, 327] on button "Start Answering" at bounding box center [742, 326] width 367 height 32
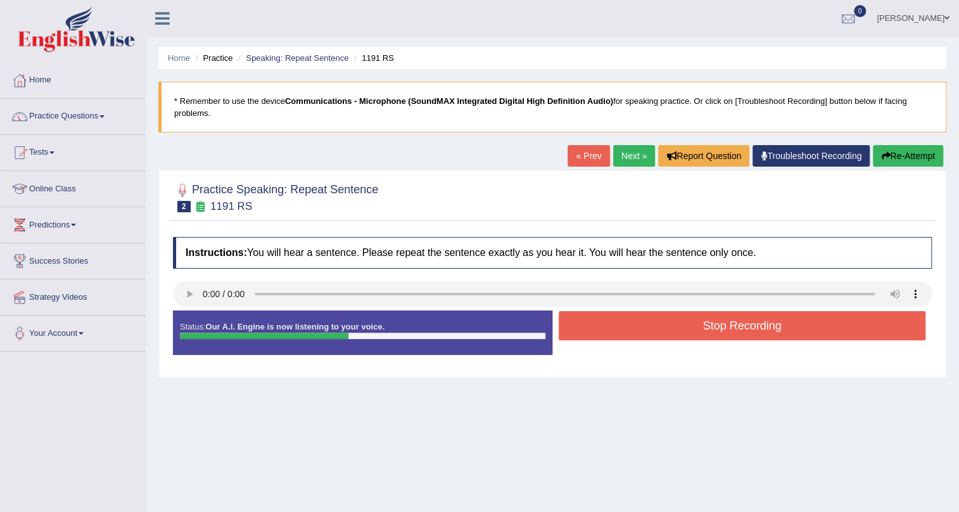
click at [586, 327] on button "Stop Recording" at bounding box center [742, 325] width 367 height 29
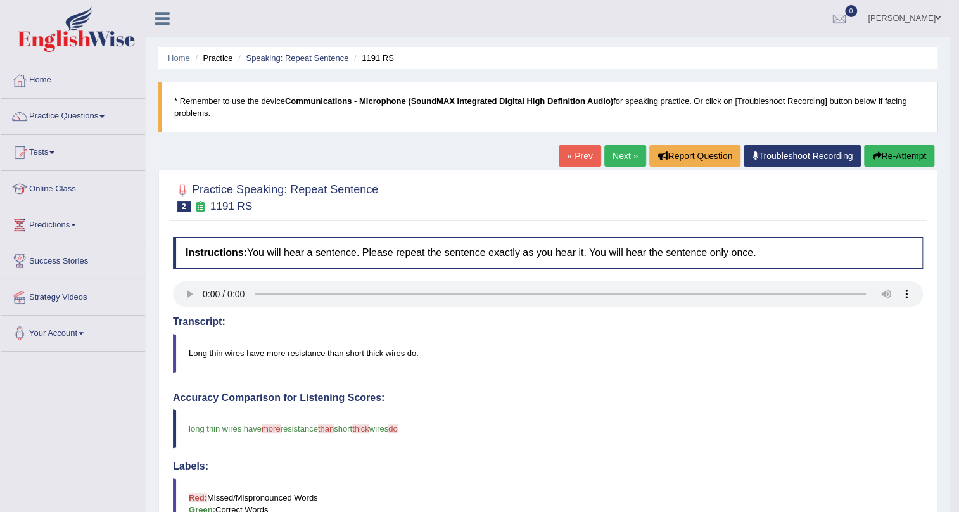
click at [616, 155] on link "Next »" at bounding box center [625, 156] width 42 height 22
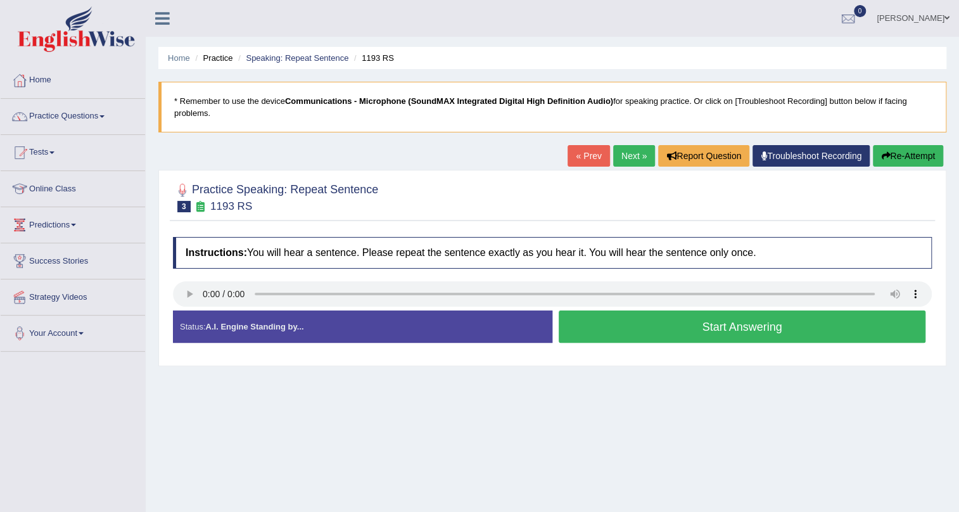
click at [611, 339] on button "Start Answering" at bounding box center [742, 326] width 367 height 32
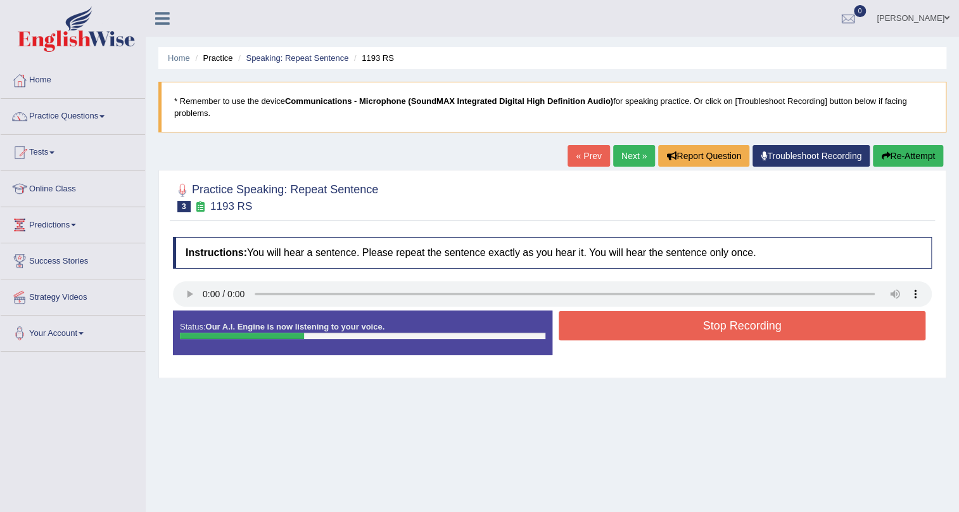
click at [611, 339] on button "Stop Recording" at bounding box center [742, 325] width 367 height 29
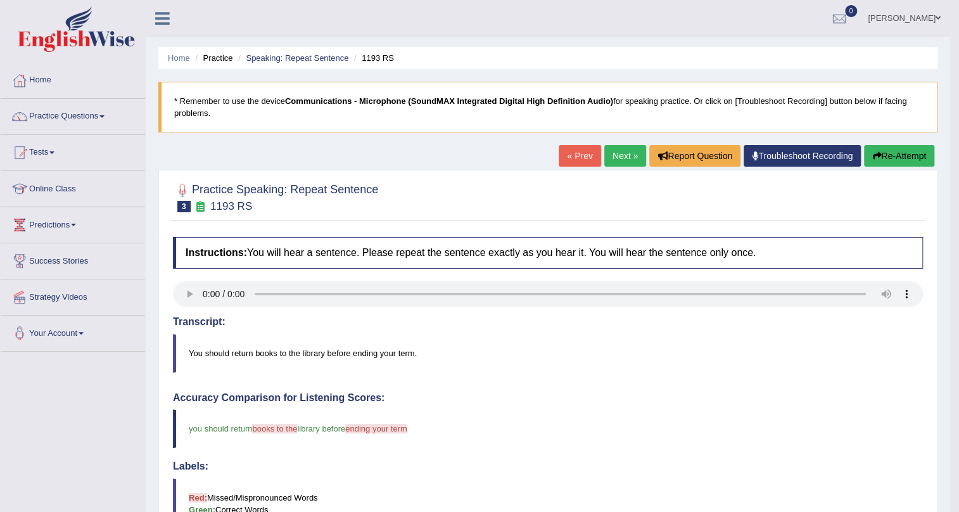
click at [620, 149] on link "Next »" at bounding box center [625, 156] width 42 height 22
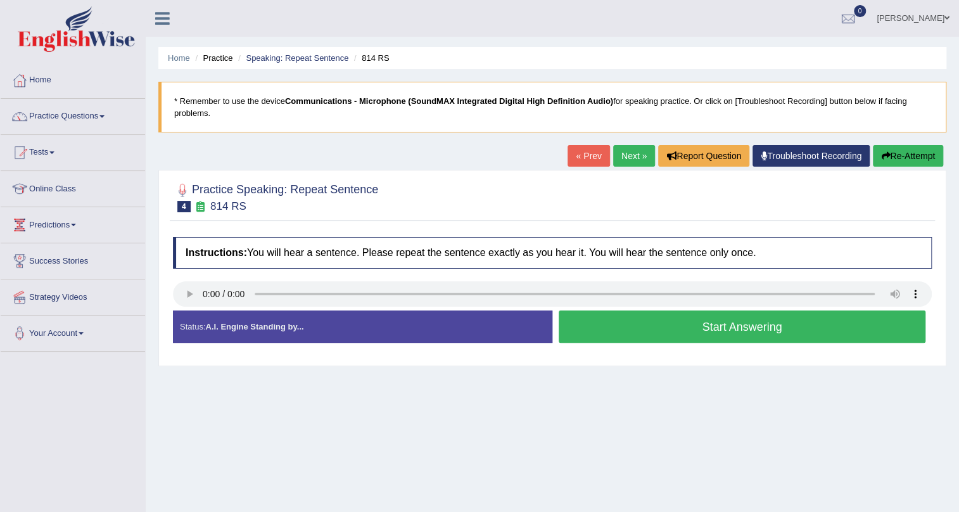
click at [625, 329] on button "Start Answering" at bounding box center [742, 326] width 367 height 32
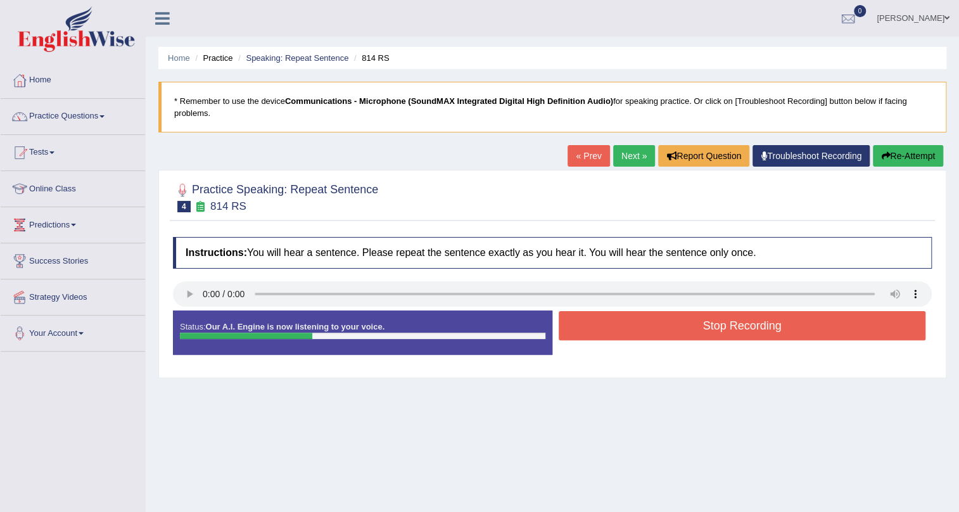
click at [601, 318] on button "Stop Recording" at bounding box center [742, 325] width 367 height 29
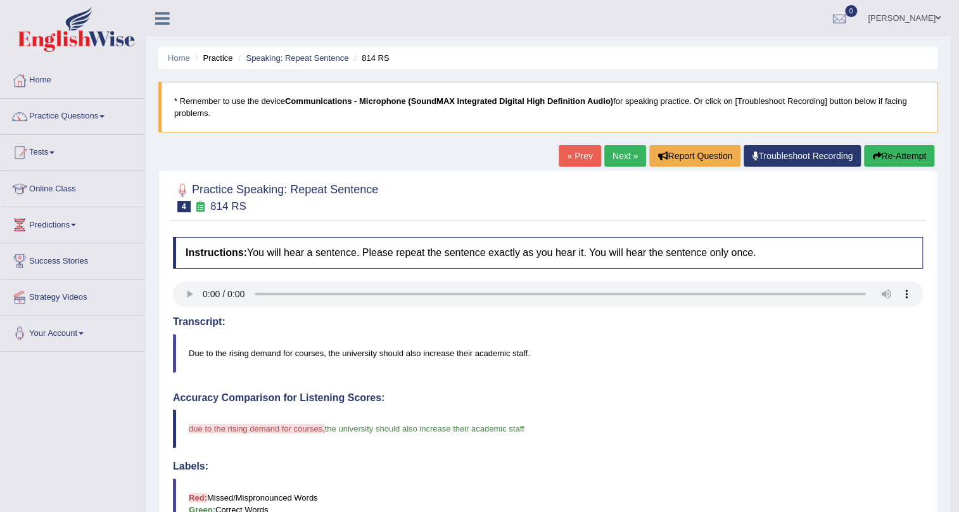
click at [617, 151] on link "Next »" at bounding box center [625, 156] width 42 height 22
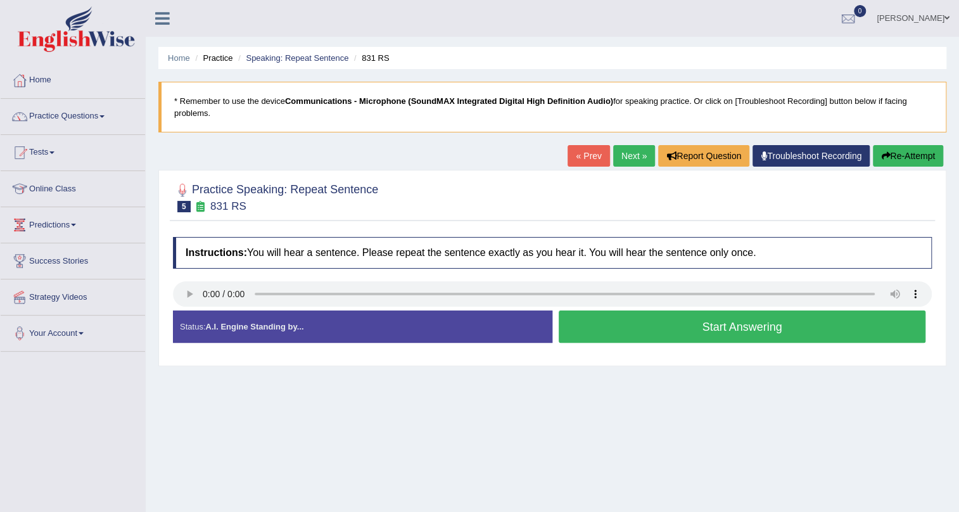
click at [614, 328] on button "Start Answering" at bounding box center [742, 326] width 367 height 32
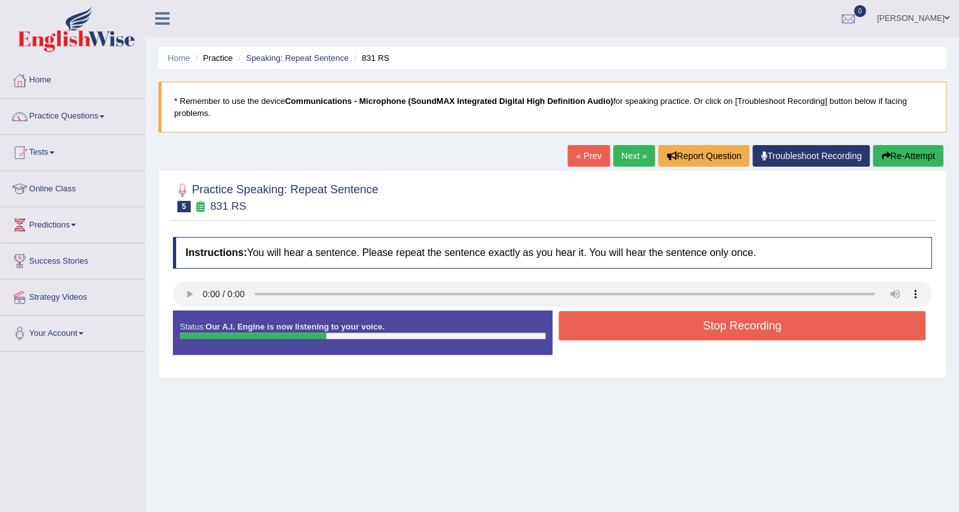
click at [614, 328] on button "Stop Recording" at bounding box center [742, 325] width 367 height 29
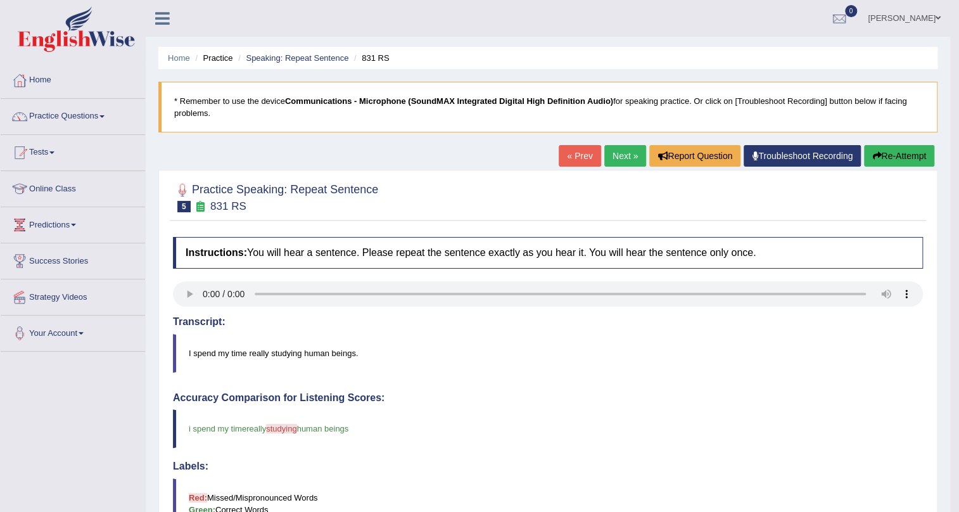
click at [614, 158] on link "Next »" at bounding box center [625, 156] width 42 height 22
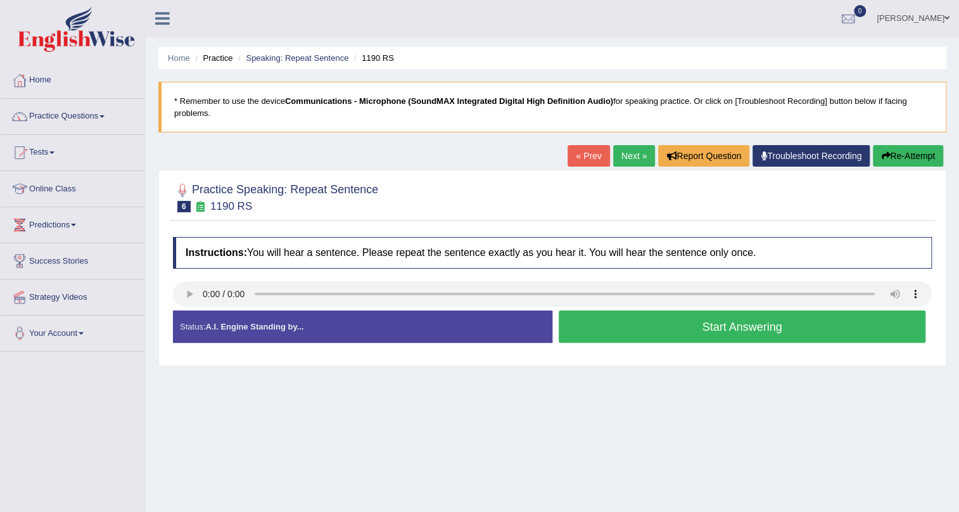
click at [612, 323] on button "Start Answering" at bounding box center [742, 326] width 367 height 32
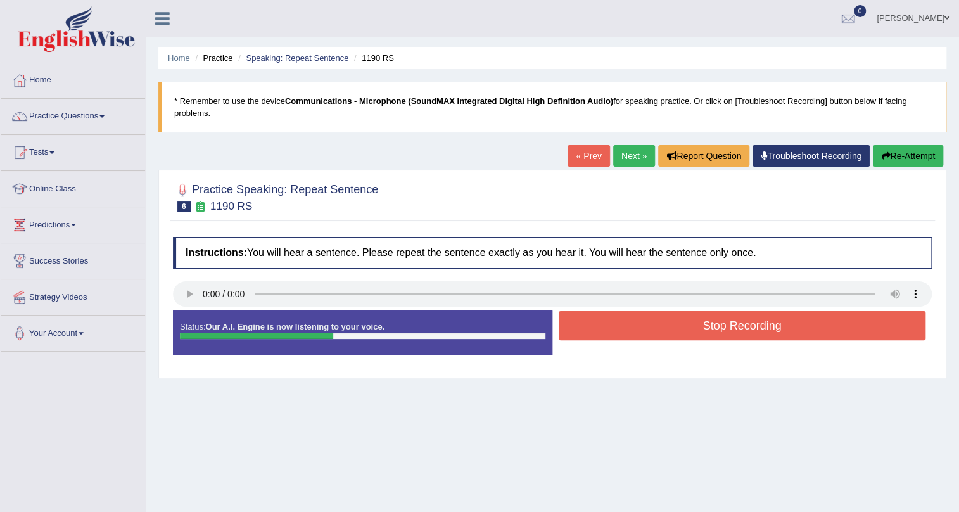
click at [601, 326] on button "Stop Recording" at bounding box center [742, 325] width 367 height 29
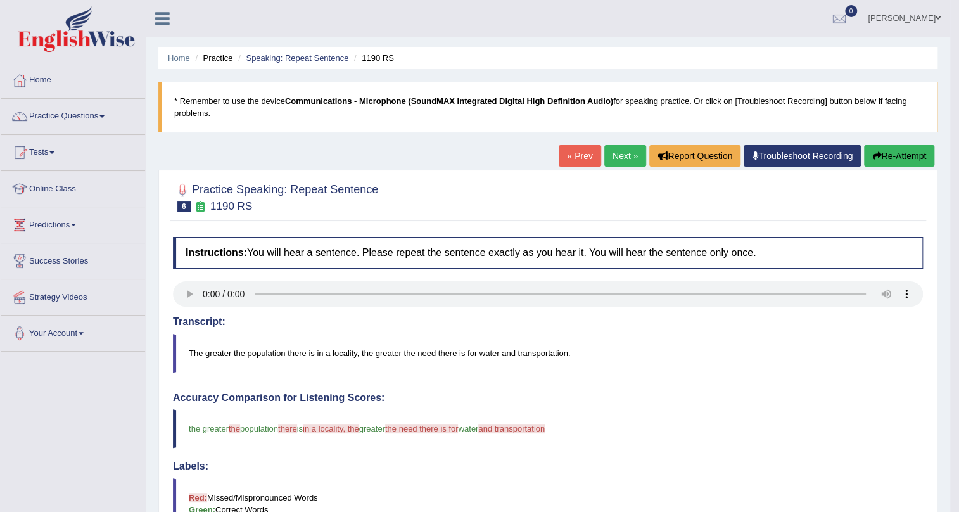
click at [611, 145] on link "Next »" at bounding box center [625, 156] width 42 height 22
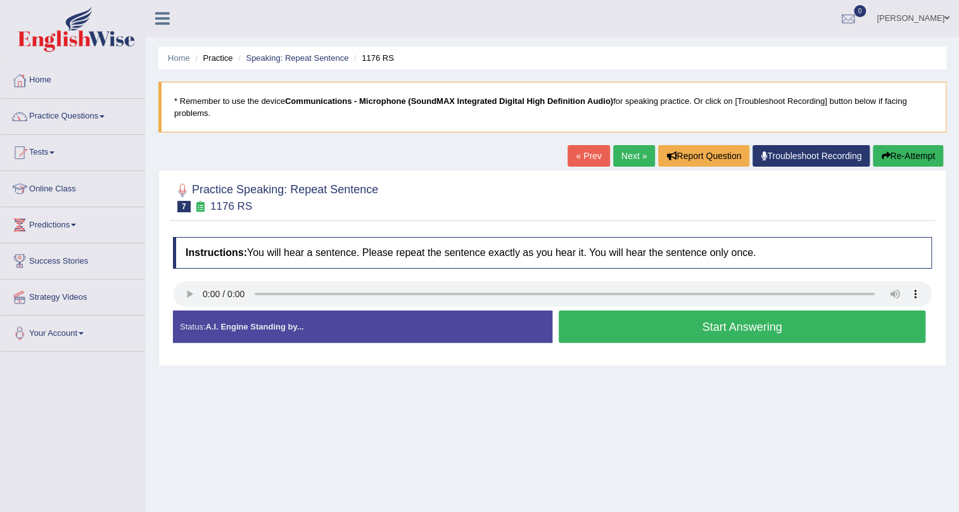
click at [668, 337] on button "Start Answering" at bounding box center [742, 326] width 367 height 32
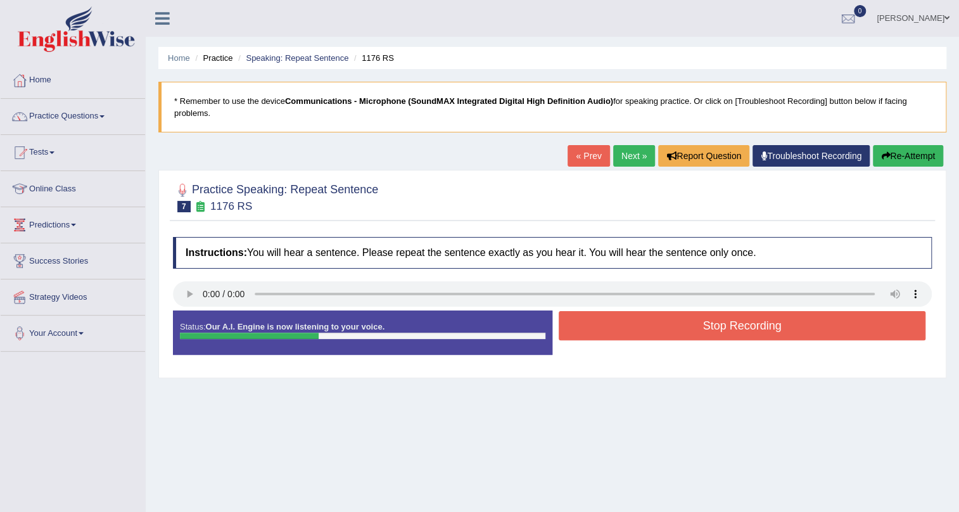
click at [668, 337] on button "Stop Recording" at bounding box center [742, 325] width 367 height 29
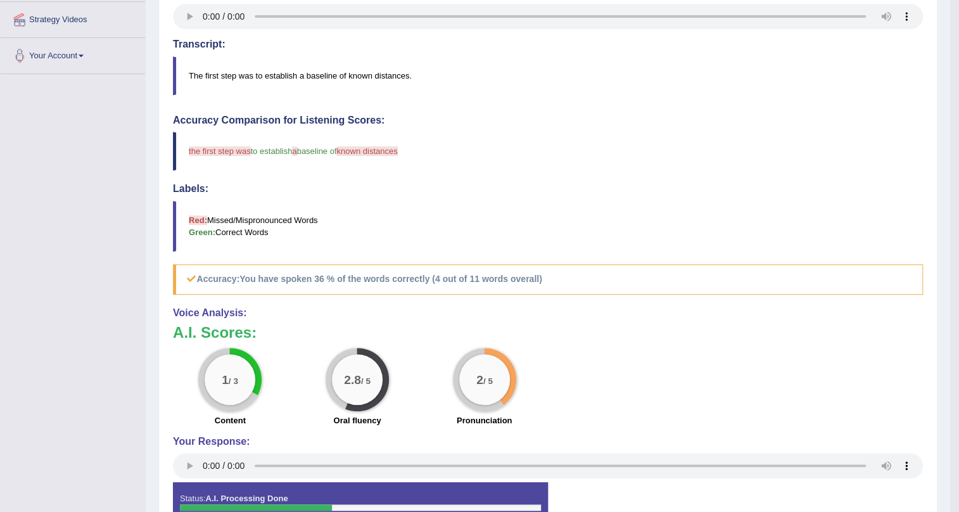
scroll to position [126, 0]
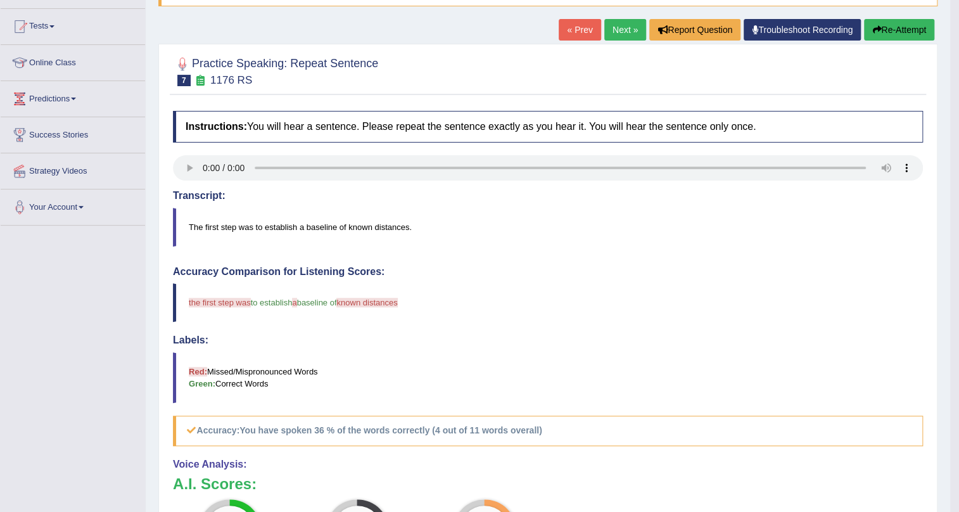
click at [573, 33] on link "« Prev" at bounding box center [580, 30] width 42 height 22
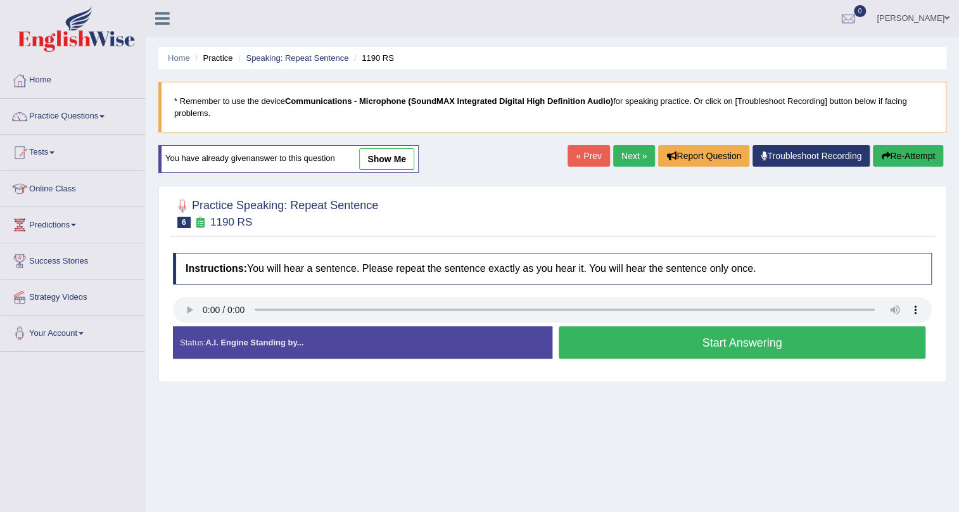
click at [880, 16] on link "Harmandeep Kaur Mann" at bounding box center [913, 16] width 92 height 33
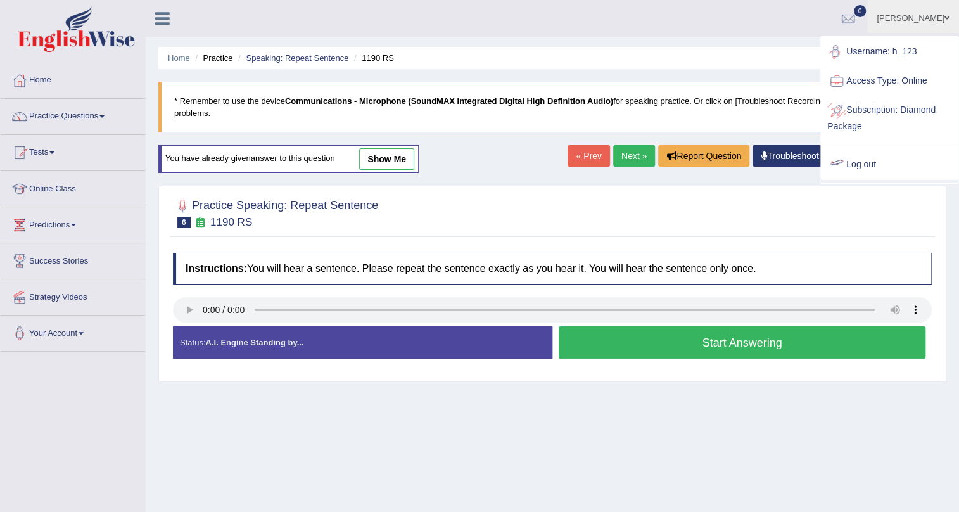
click at [881, 166] on link "Log out" at bounding box center [889, 164] width 137 height 29
